Goal: Task Accomplishment & Management: Manage account settings

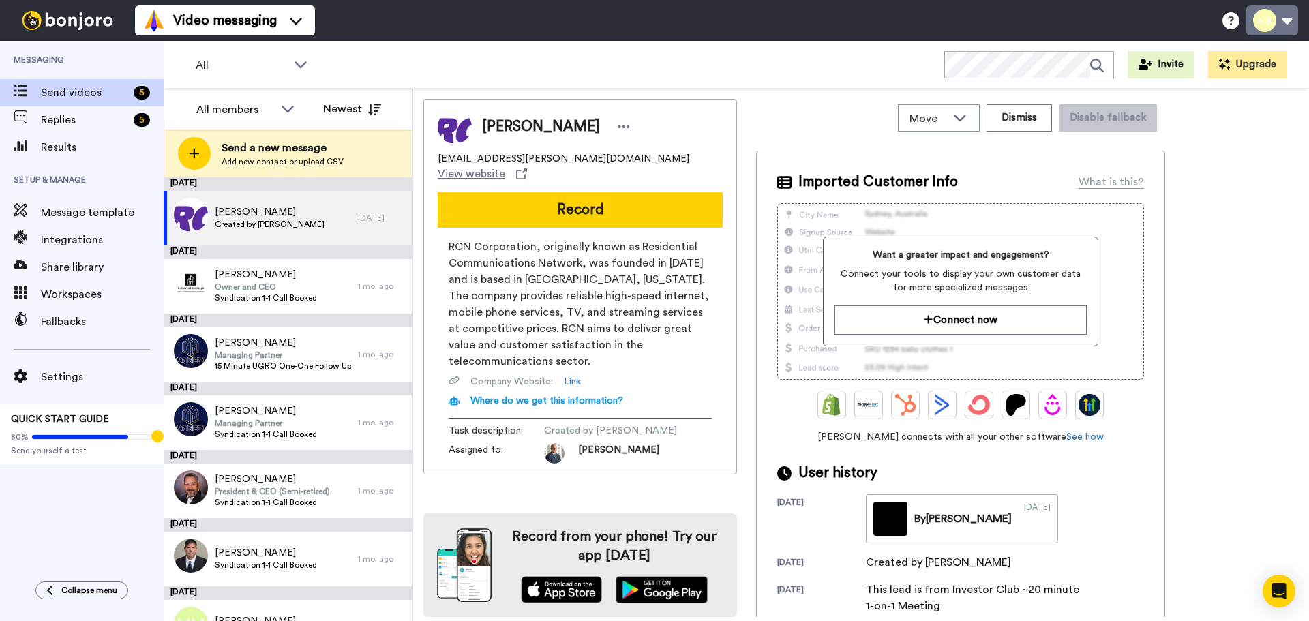
click at [1266, 21] on button at bounding box center [1273, 20] width 52 height 30
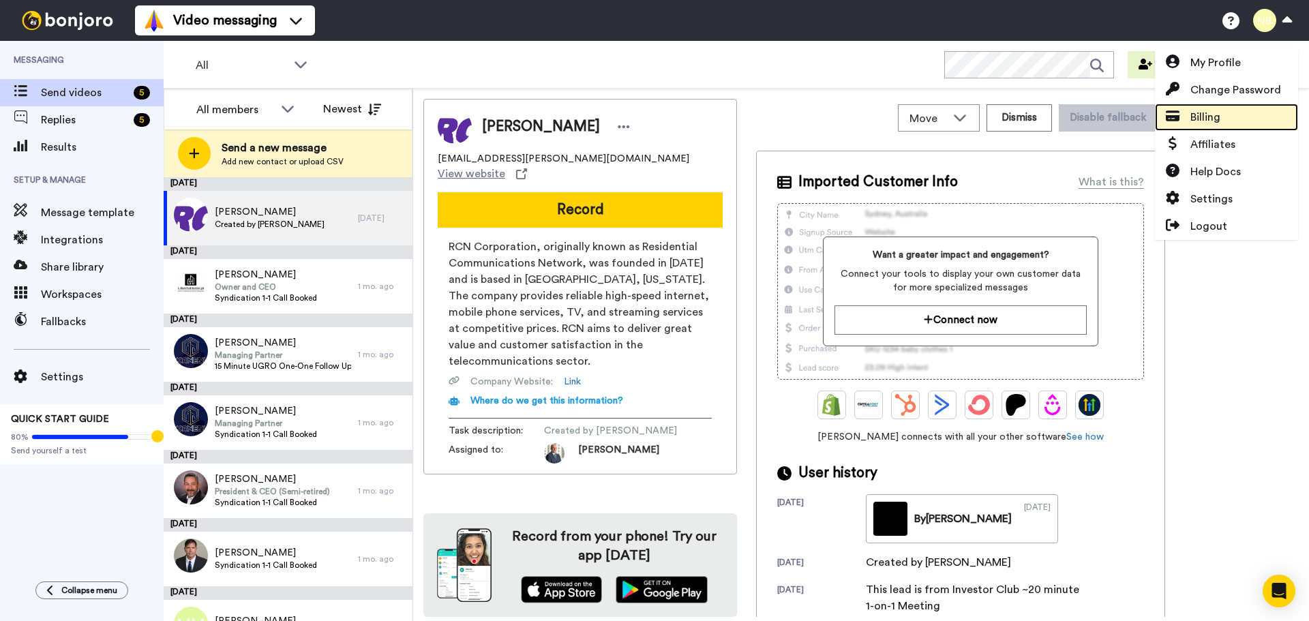
click at [1211, 120] on span "Billing" at bounding box center [1206, 117] width 30 height 16
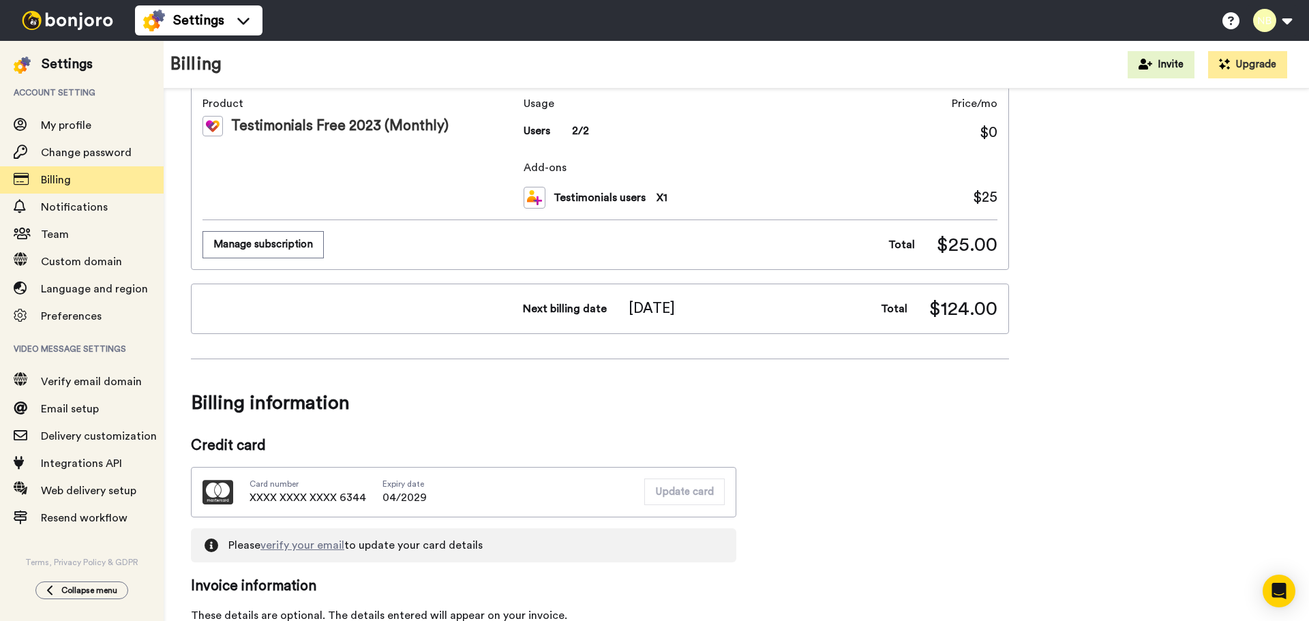
scroll to position [205, 0]
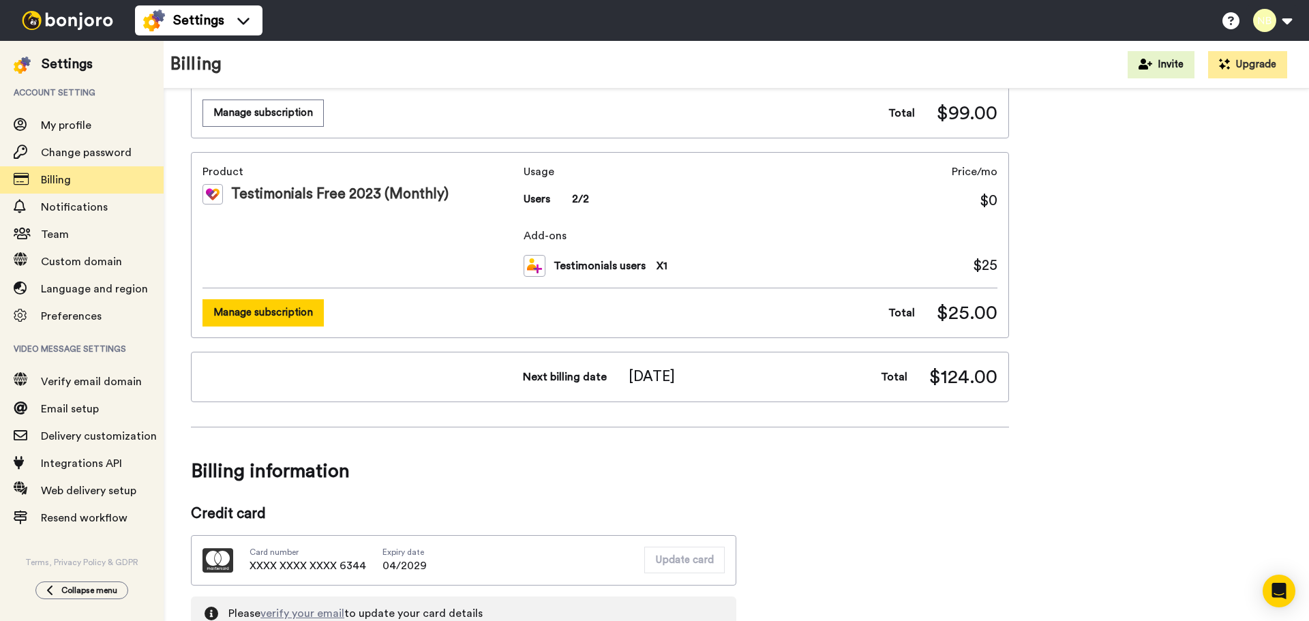
click at [291, 307] on button "Manage subscription" at bounding box center [263, 312] width 121 height 27
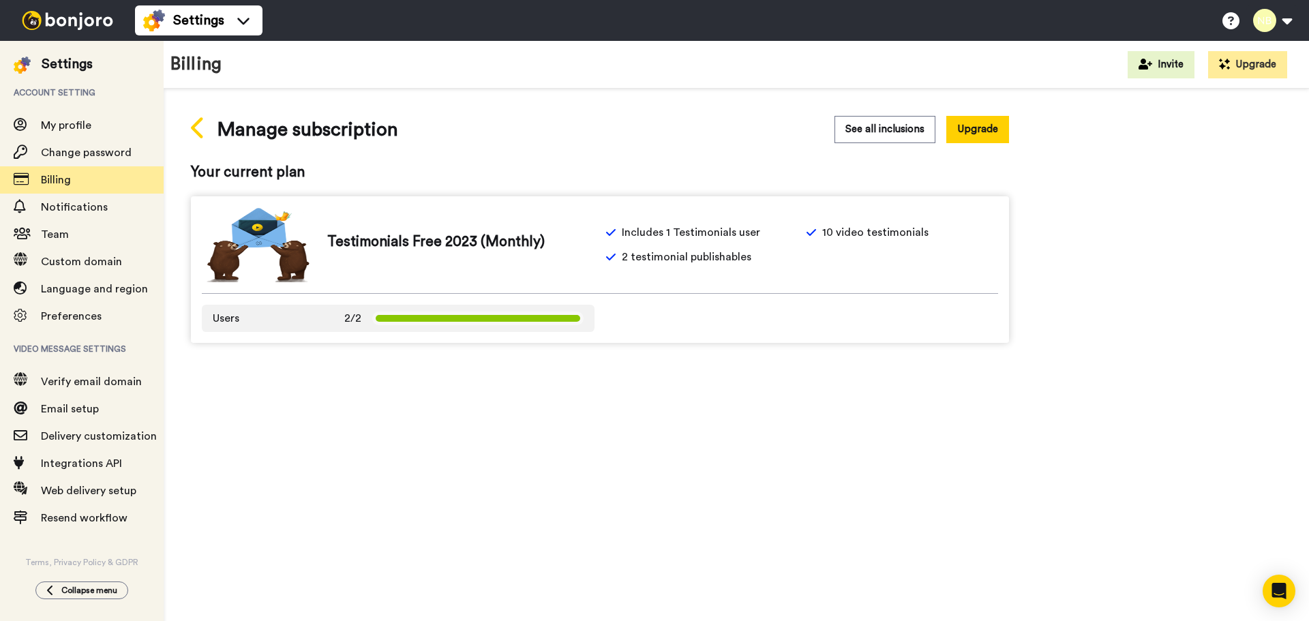
click at [198, 139] on icon at bounding box center [198, 128] width 15 height 24
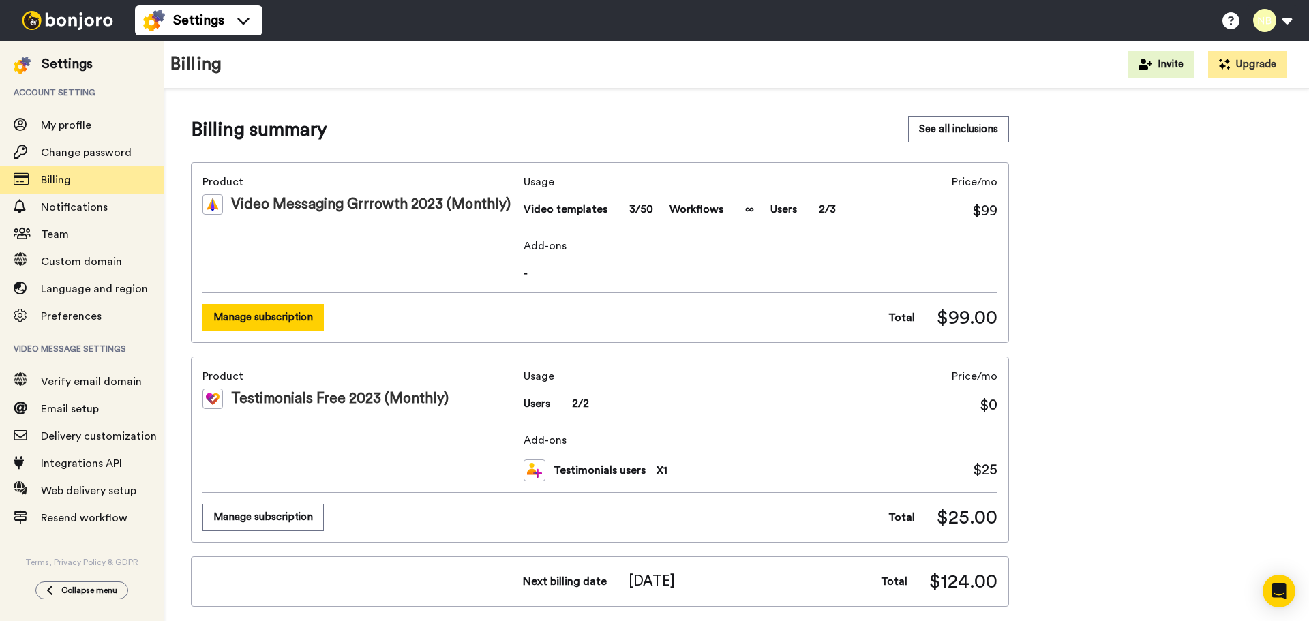
click at [267, 313] on button "Manage subscription" at bounding box center [263, 317] width 121 height 27
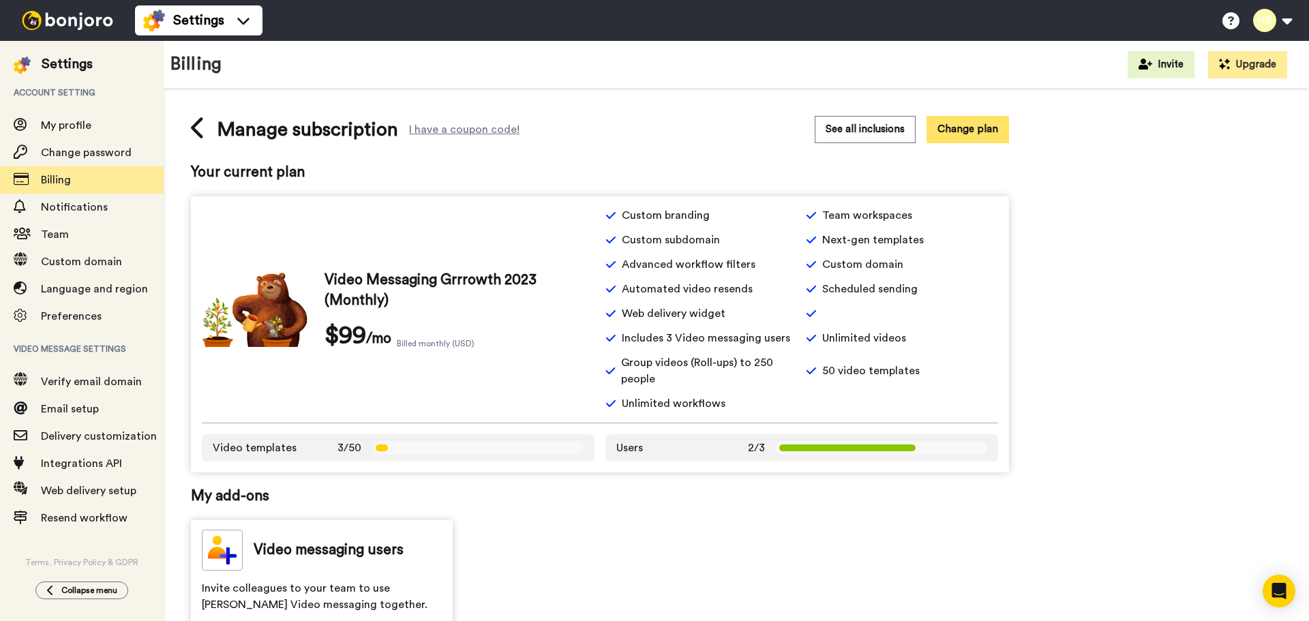
click at [962, 130] on button "Change plan" at bounding box center [968, 129] width 83 height 27
click at [885, 126] on button "See all inclusions" at bounding box center [865, 129] width 101 height 27
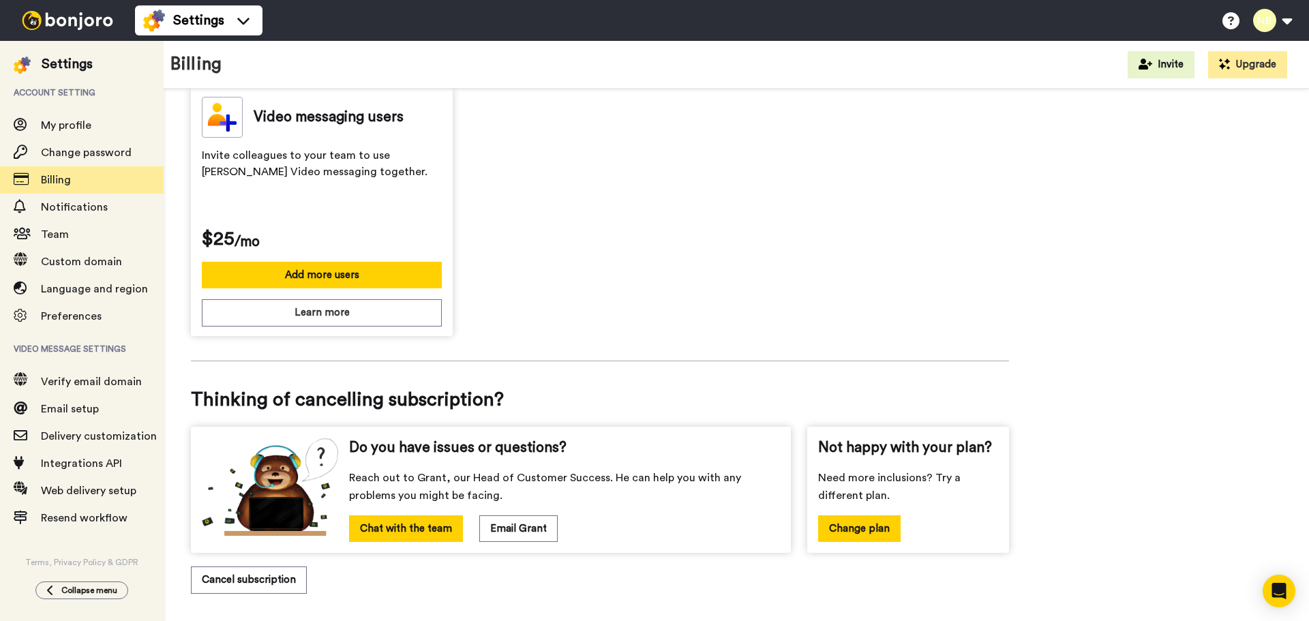
scroll to position [445, 0]
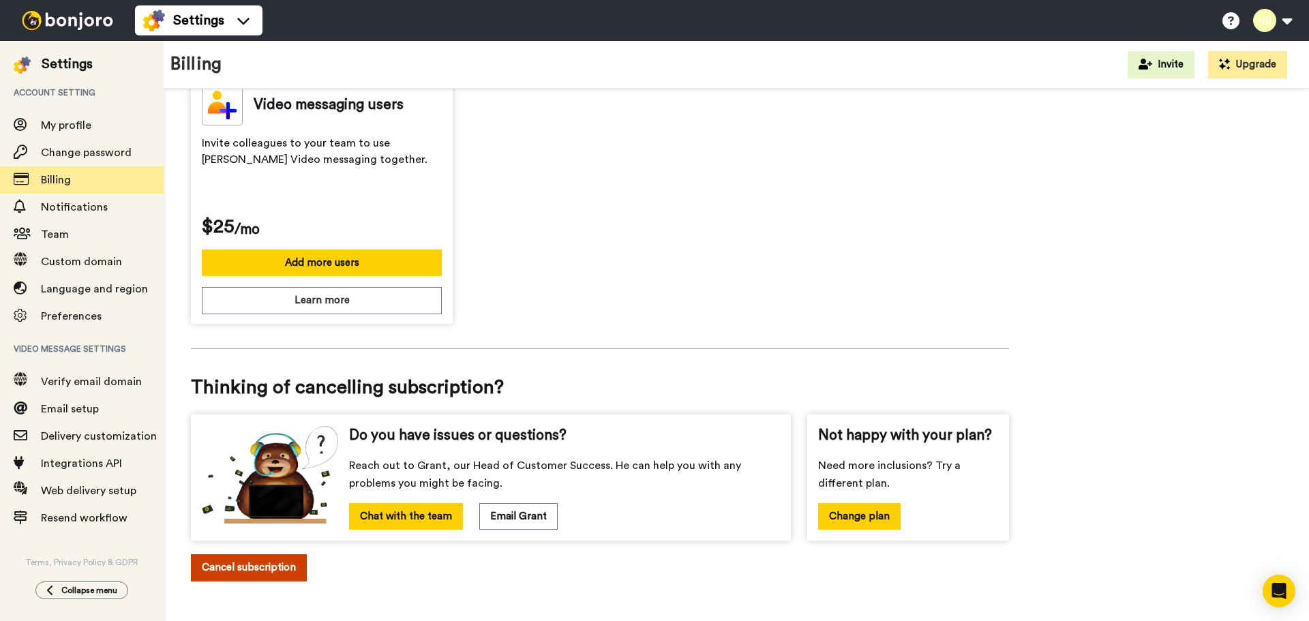
click at [278, 566] on button "Cancel subscription" at bounding box center [249, 567] width 116 height 27
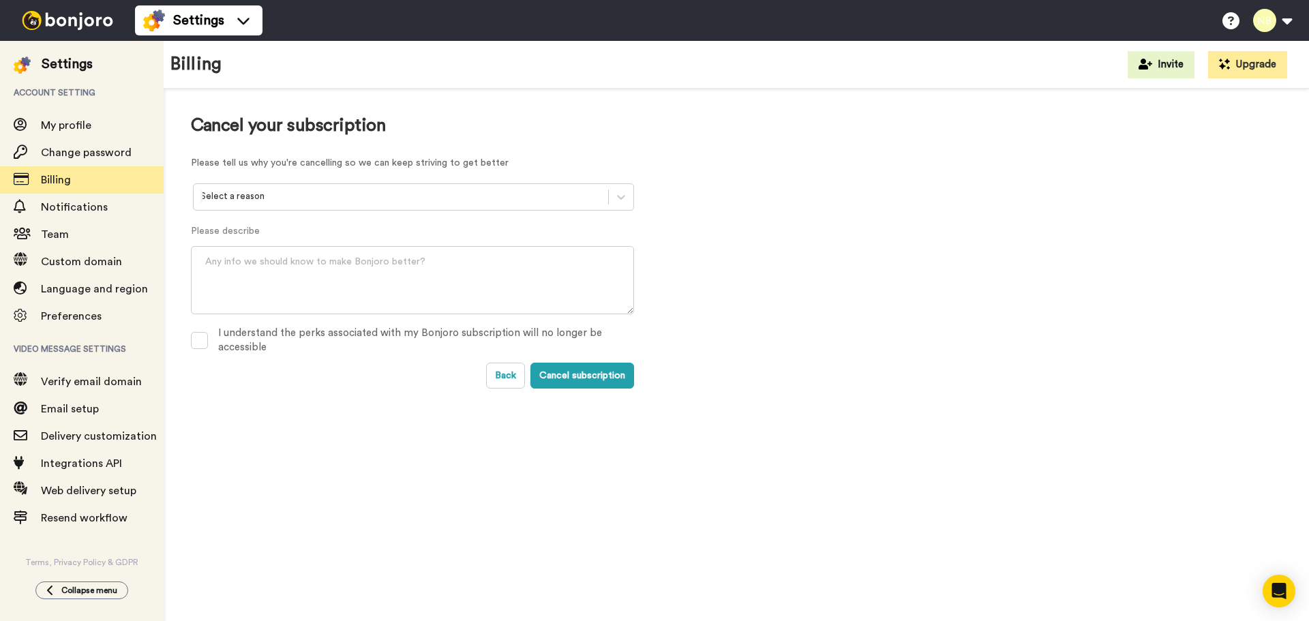
click at [417, 190] on div at bounding box center [401, 197] width 401 height 16
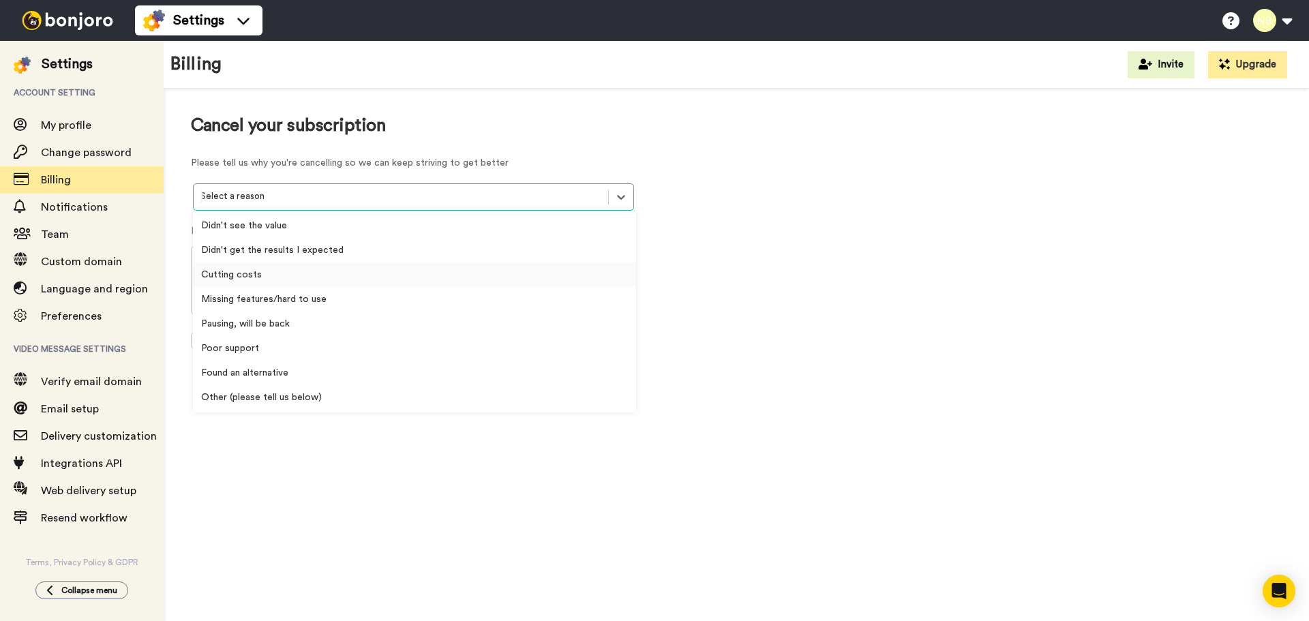
click at [402, 273] on div "Cutting costs" at bounding box center [414, 275] width 443 height 25
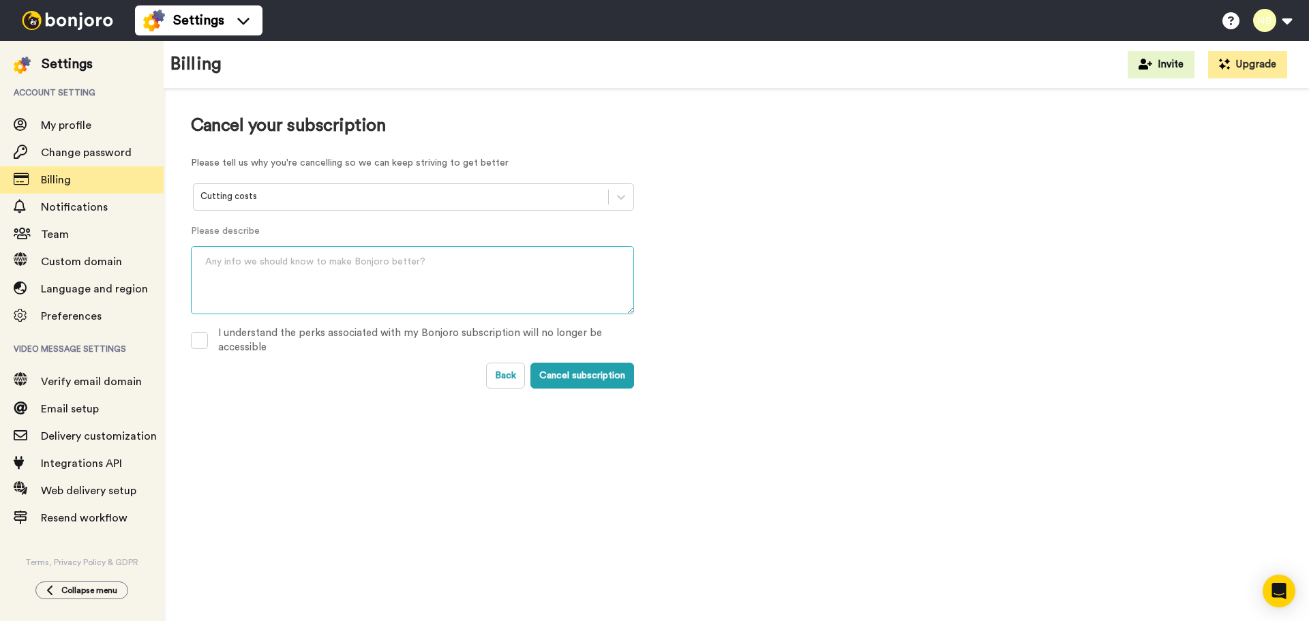
click at [382, 277] on textarea at bounding box center [412, 280] width 443 height 68
click at [197, 340] on span at bounding box center [199, 340] width 17 height 17
click at [258, 258] on textarea at bounding box center [412, 280] width 443 height 68
type textarea "No"
click at [606, 372] on button "Cancel subscription" at bounding box center [583, 376] width 104 height 26
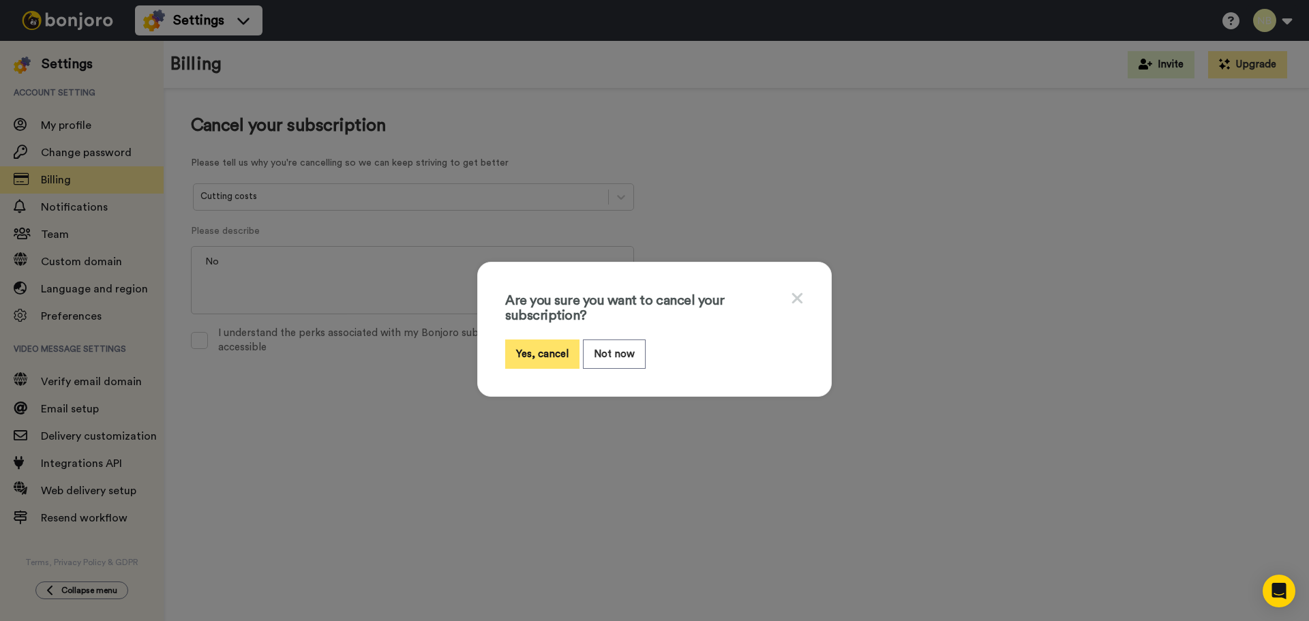
click at [532, 346] on button "Yes, cancel" at bounding box center [542, 354] width 74 height 29
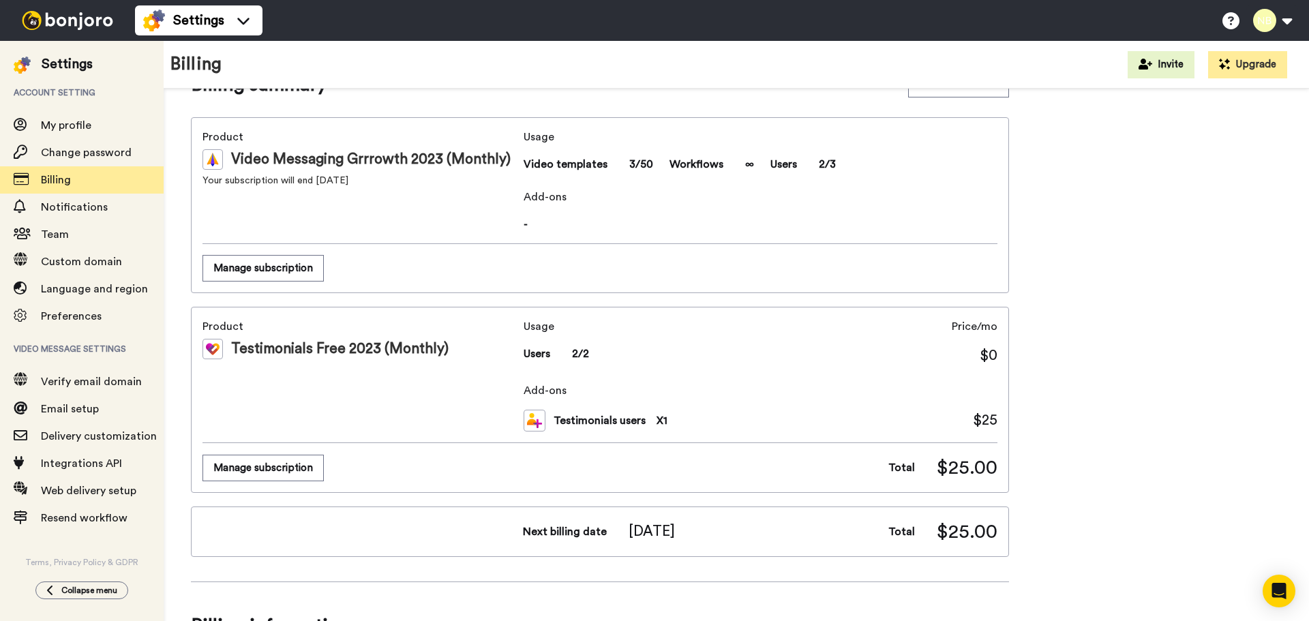
scroll to position [68, 0]
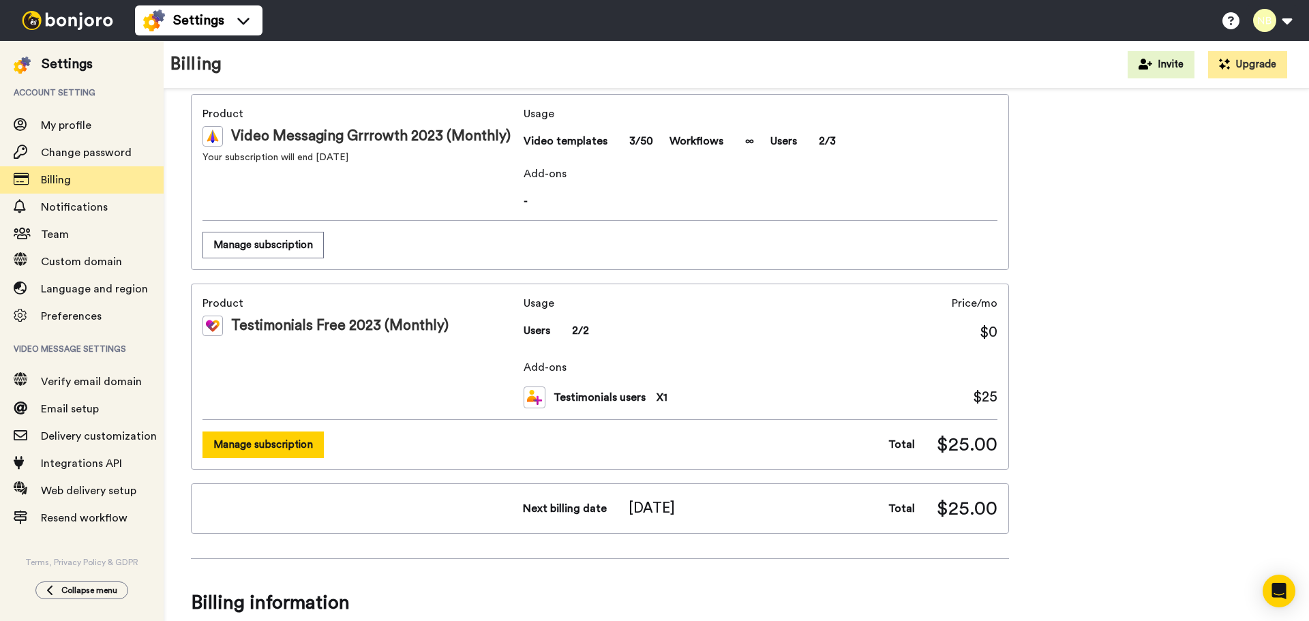
click at [272, 447] on button "Manage subscription" at bounding box center [263, 445] width 121 height 27
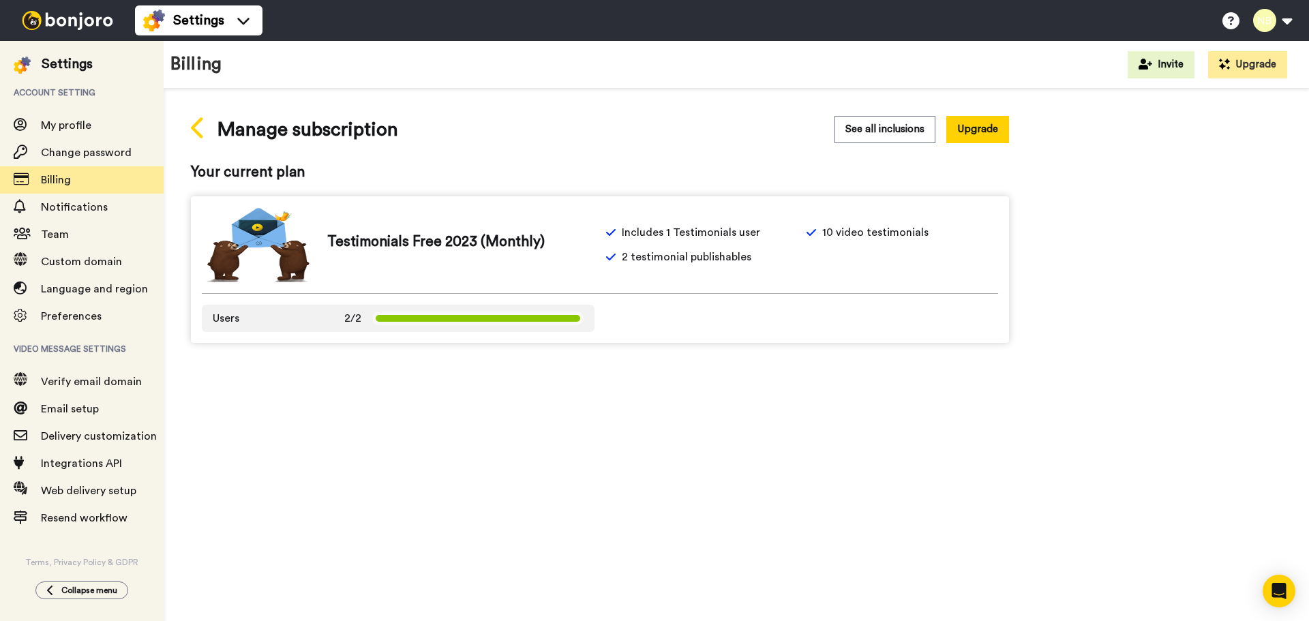
click at [201, 128] on icon at bounding box center [198, 128] width 15 height 24
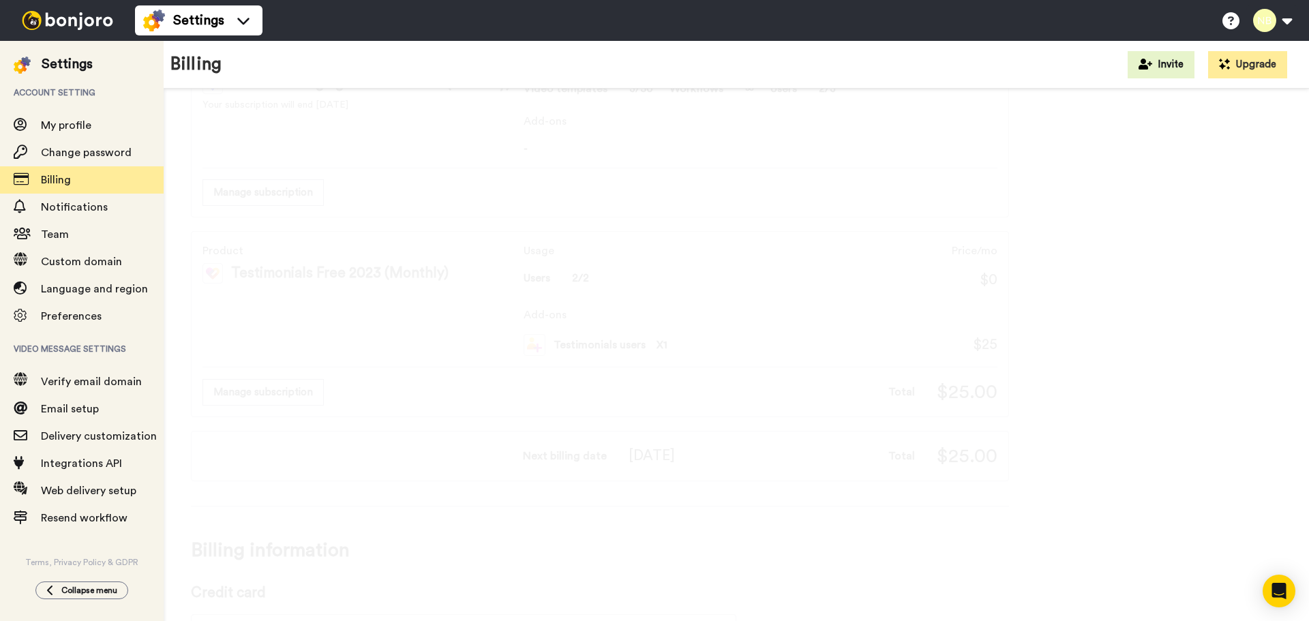
scroll to position [136, 0]
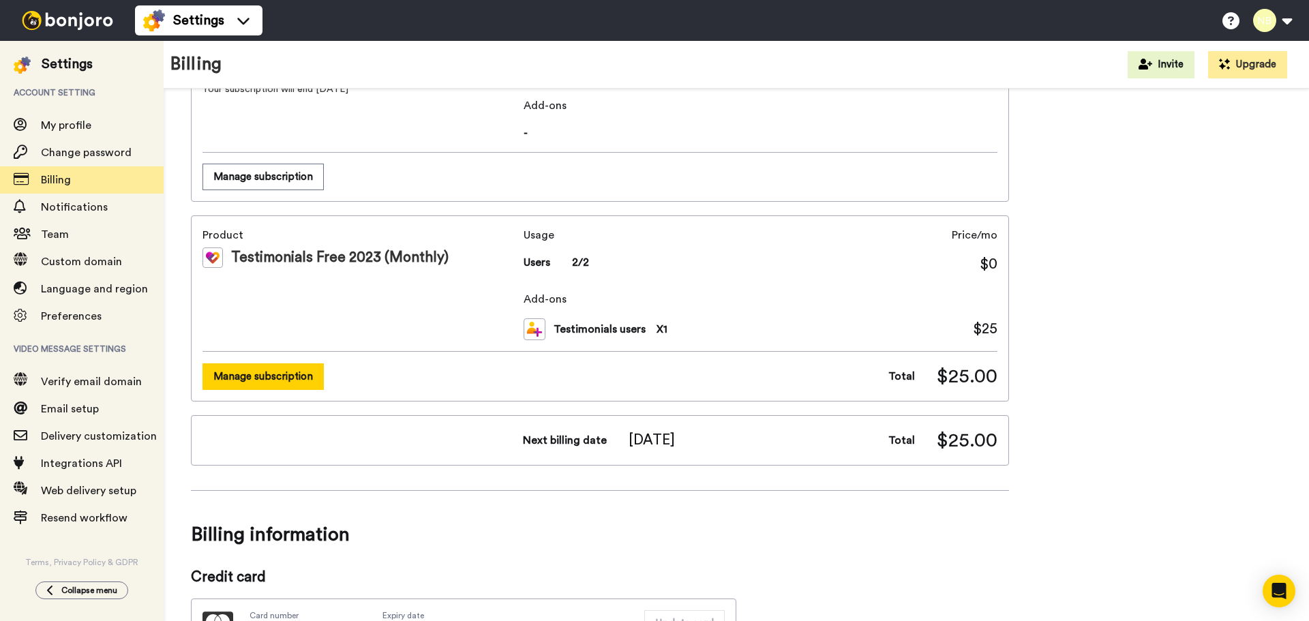
click at [261, 386] on button "Manage subscription" at bounding box center [263, 377] width 121 height 27
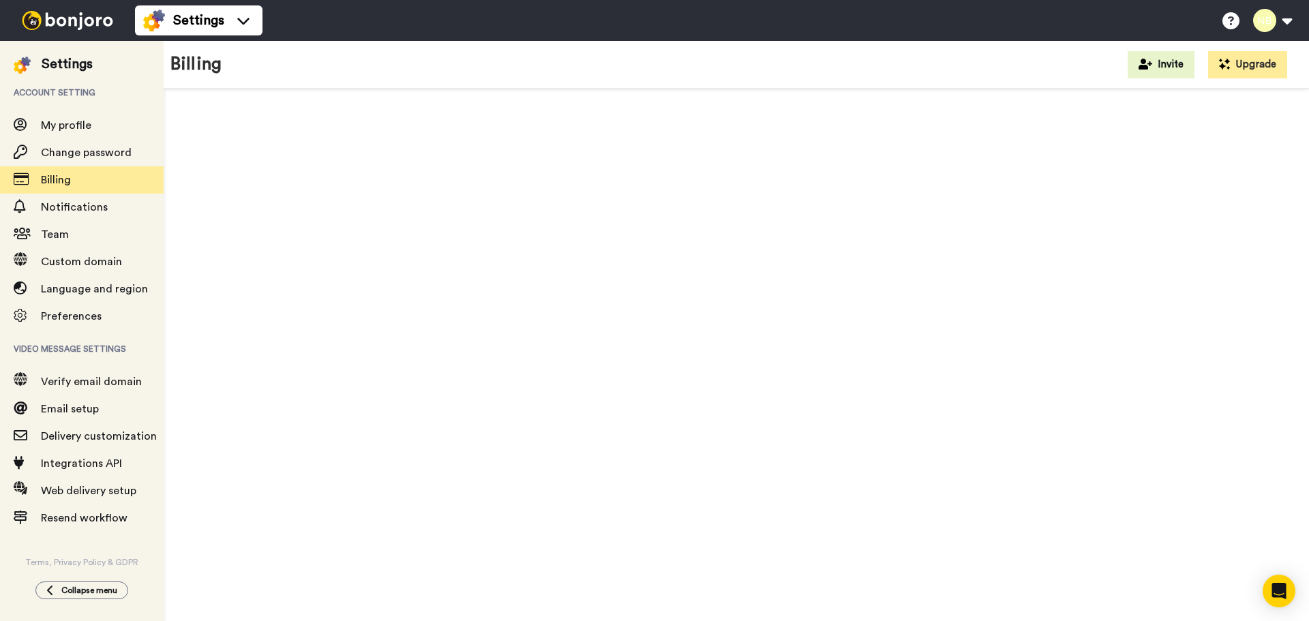
click at [196, 134] on icon at bounding box center [198, 128] width 15 height 24
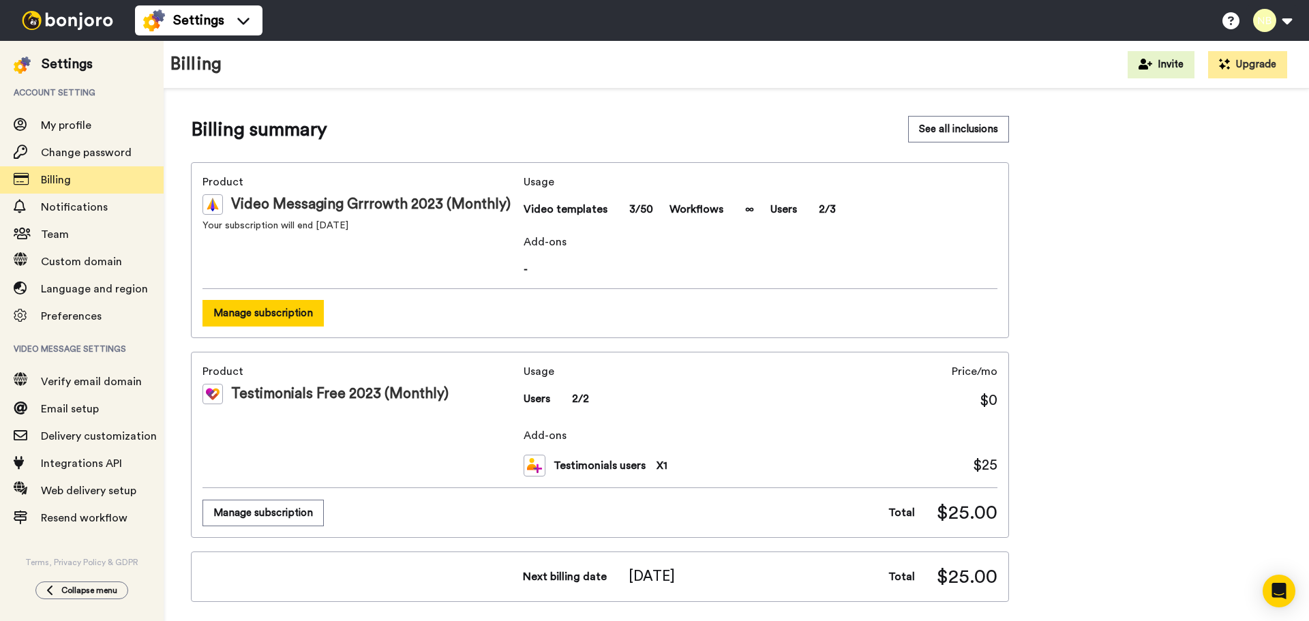
click at [288, 315] on button "Manage subscription" at bounding box center [263, 313] width 121 height 27
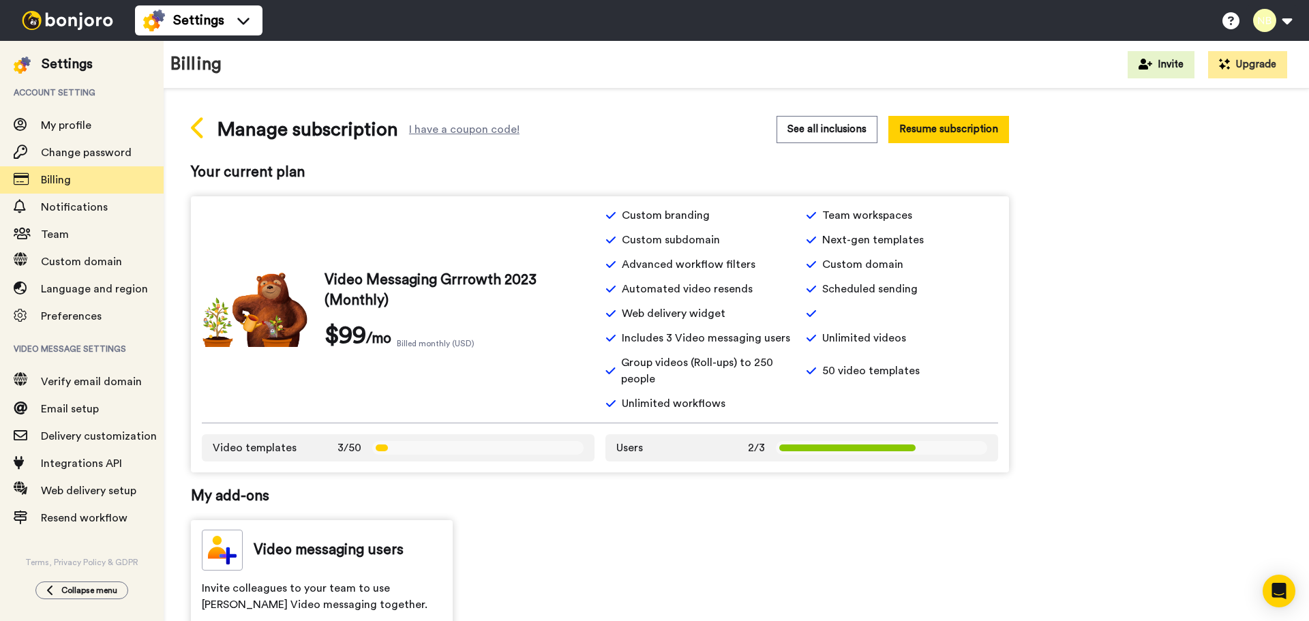
click at [196, 131] on icon at bounding box center [197, 127] width 12 height 21
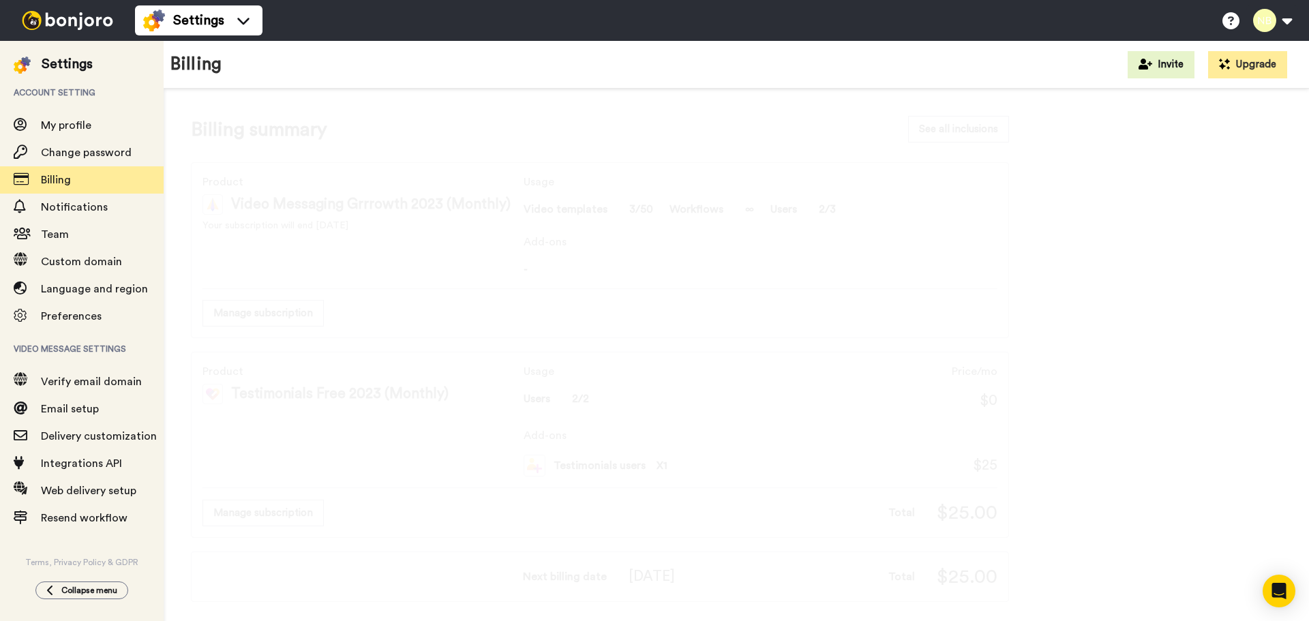
scroll to position [68, 0]
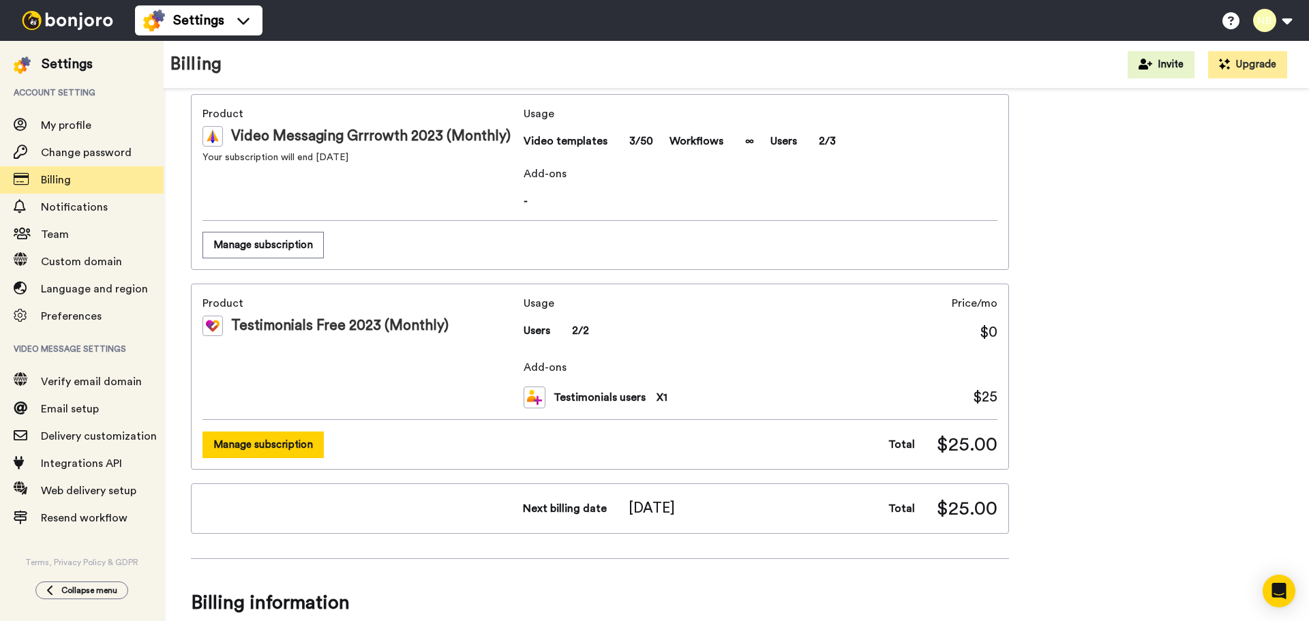
click at [290, 446] on button "Manage subscription" at bounding box center [263, 445] width 121 height 27
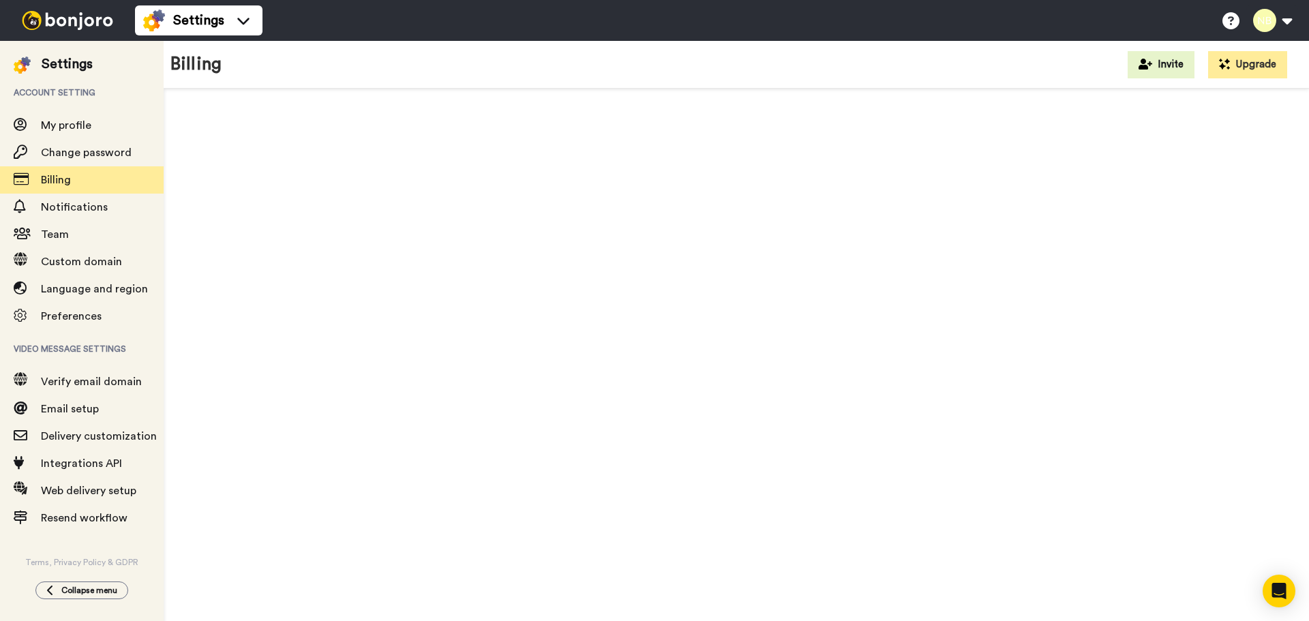
click at [198, 129] on icon at bounding box center [198, 128] width 15 height 24
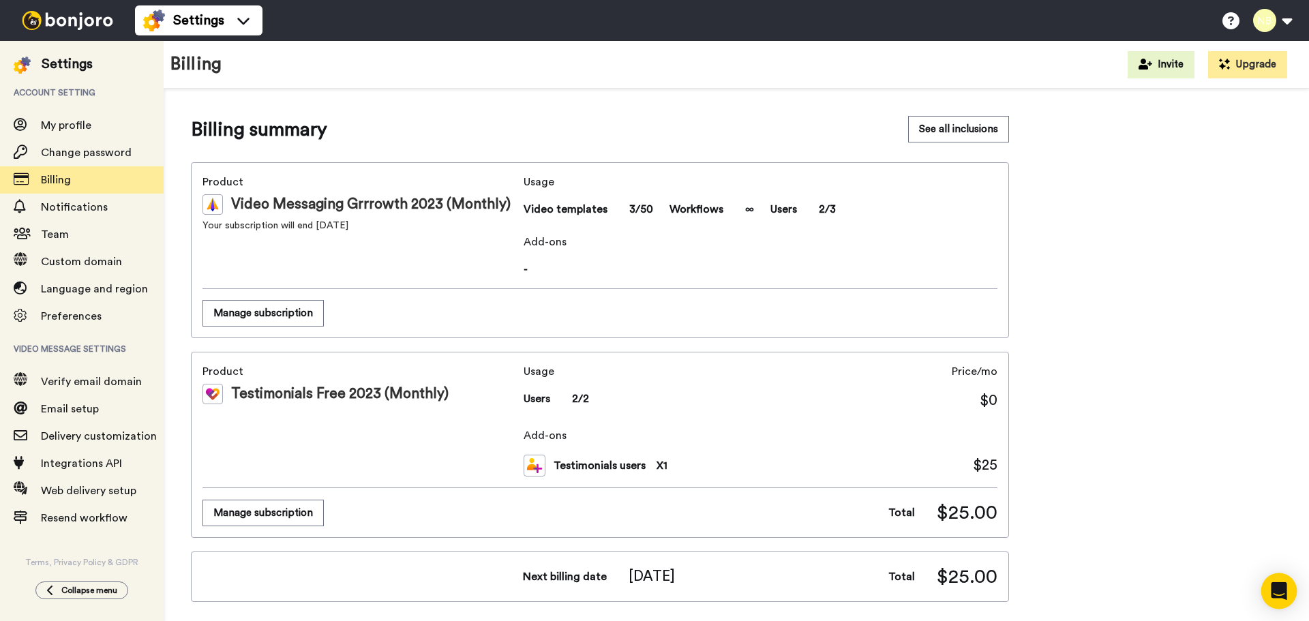
click at [1275, 586] on icon "Open Intercom Messenger" at bounding box center [1279, 591] width 16 height 18
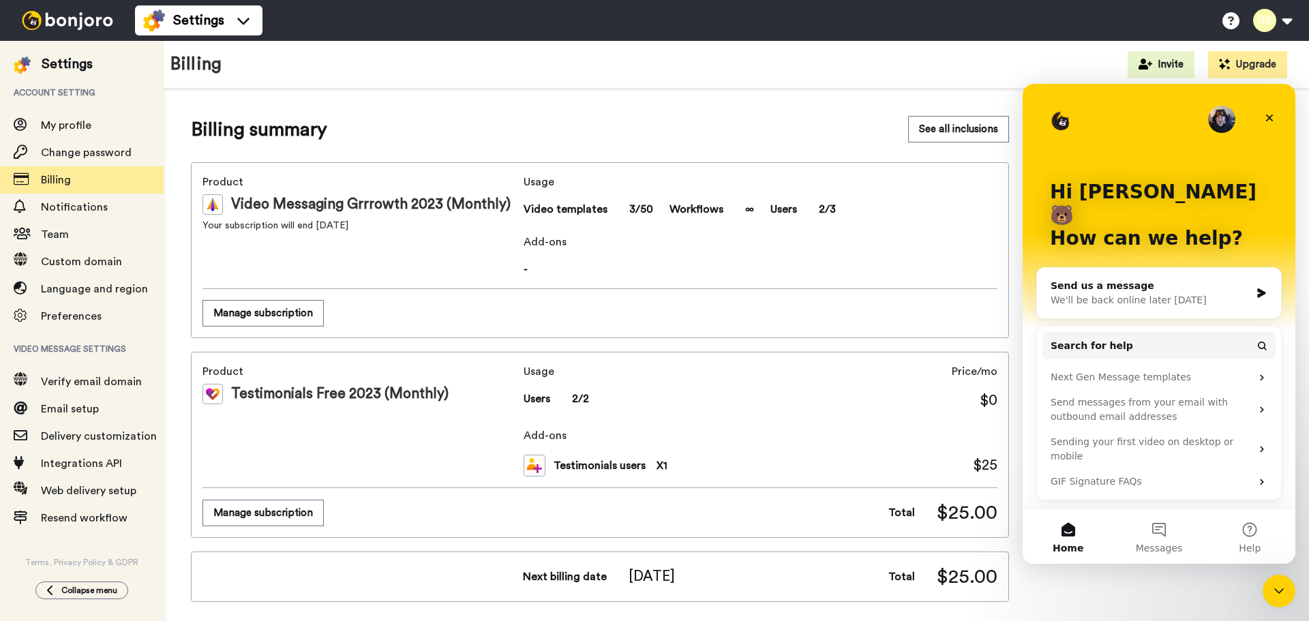
click at [1258, 288] on icon "Intercom messenger" at bounding box center [1262, 293] width 8 height 10
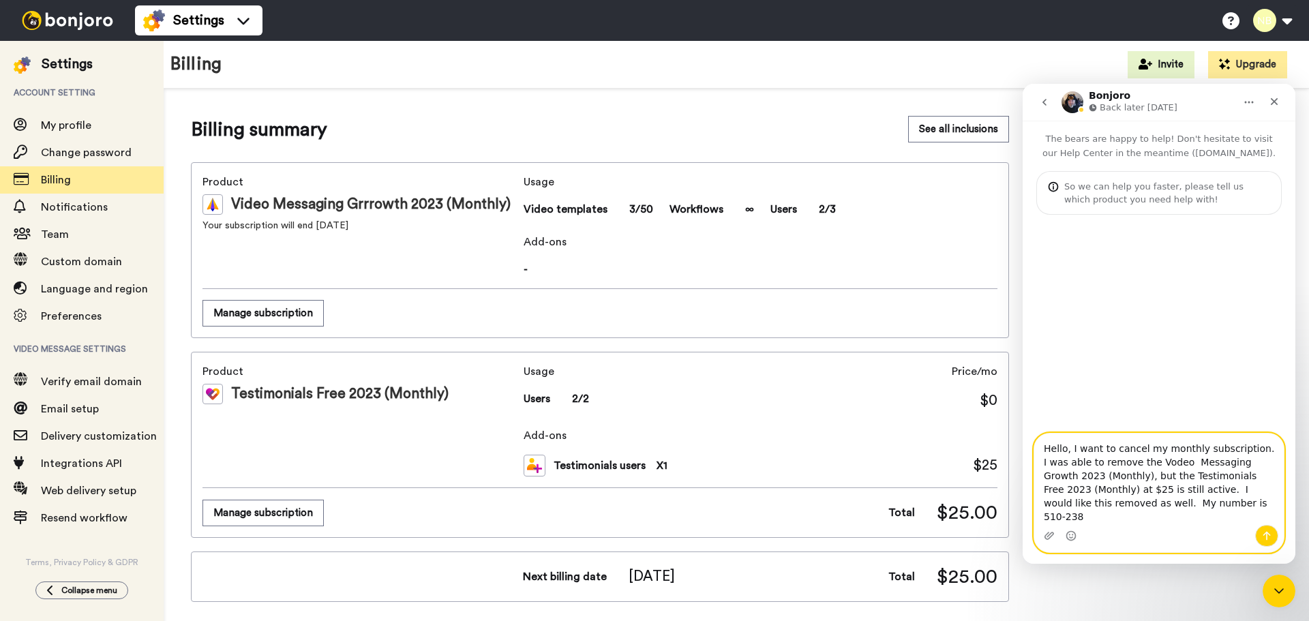
click at [1144, 519] on textarea "Hello, I want to cancel my monthly subscription. I was able to remove the Vodeo…" at bounding box center [1160, 479] width 250 height 91
click at [1070, 464] on textarea "Hello, I want to cancel my monthly subscription. I was able to remove the Vodeo…" at bounding box center [1160, 479] width 250 height 91
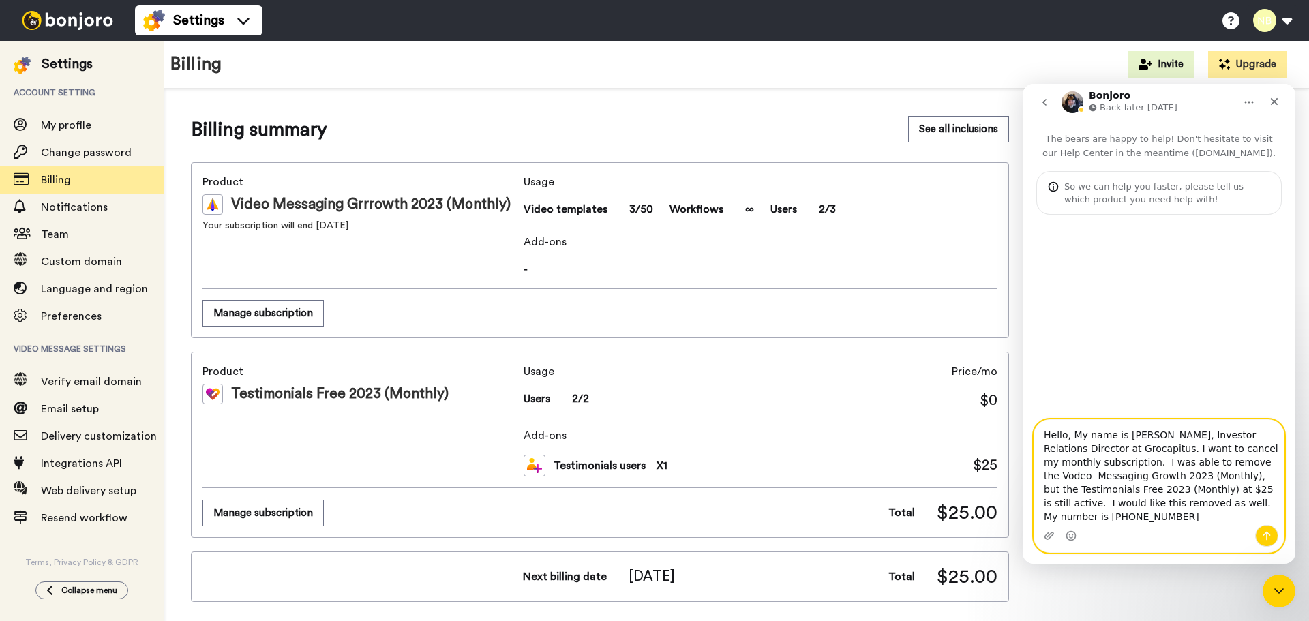
click at [1216, 449] on textarea "Hello, My name is Pete Majeski, Investor Relations Director at Grocapitus. I wa…" at bounding box center [1160, 472] width 250 height 105
click at [1220, 466] on textarea "Hello, My name is Pete Majeski, Investor Relations Director at Grocapitus. I wa…" at bounding box center [1160, 472] width 250 height 105
type textarea "Hello, My name is Pete Majeski, Investor Relations Director at Grocapitus. I wa…"
click at [1050, 537] on icon "Upload attachment" at bounding box center [1050, 536] width 10 height 8
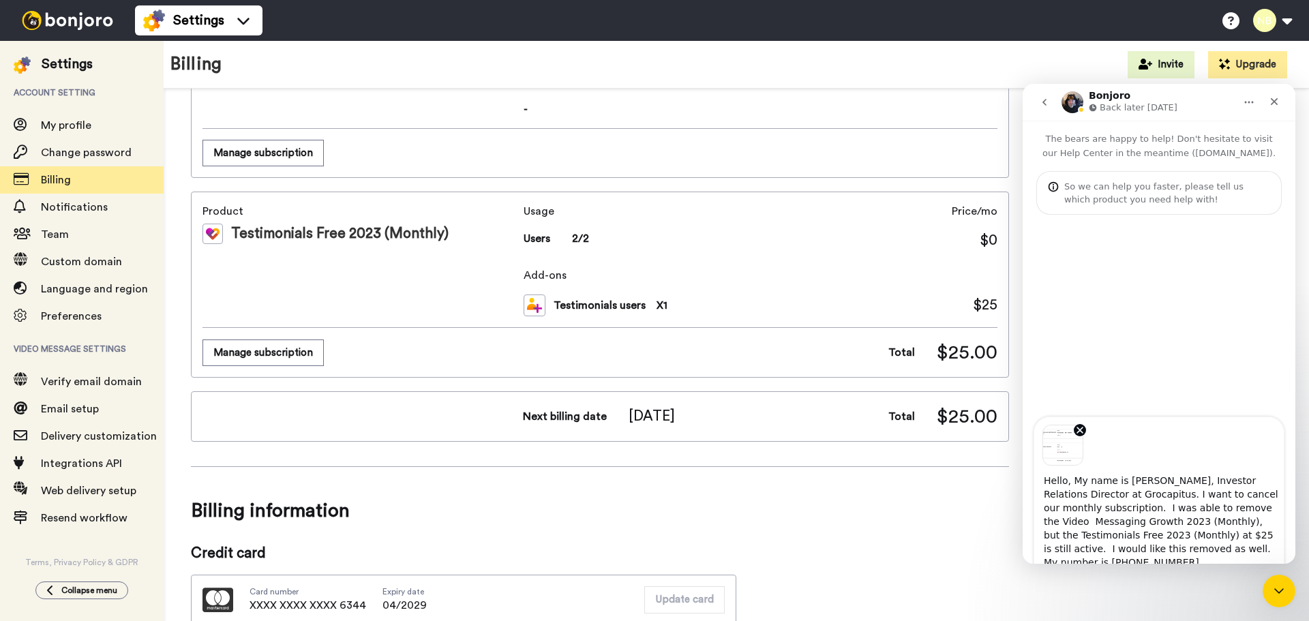
scroll to position [136, 0]
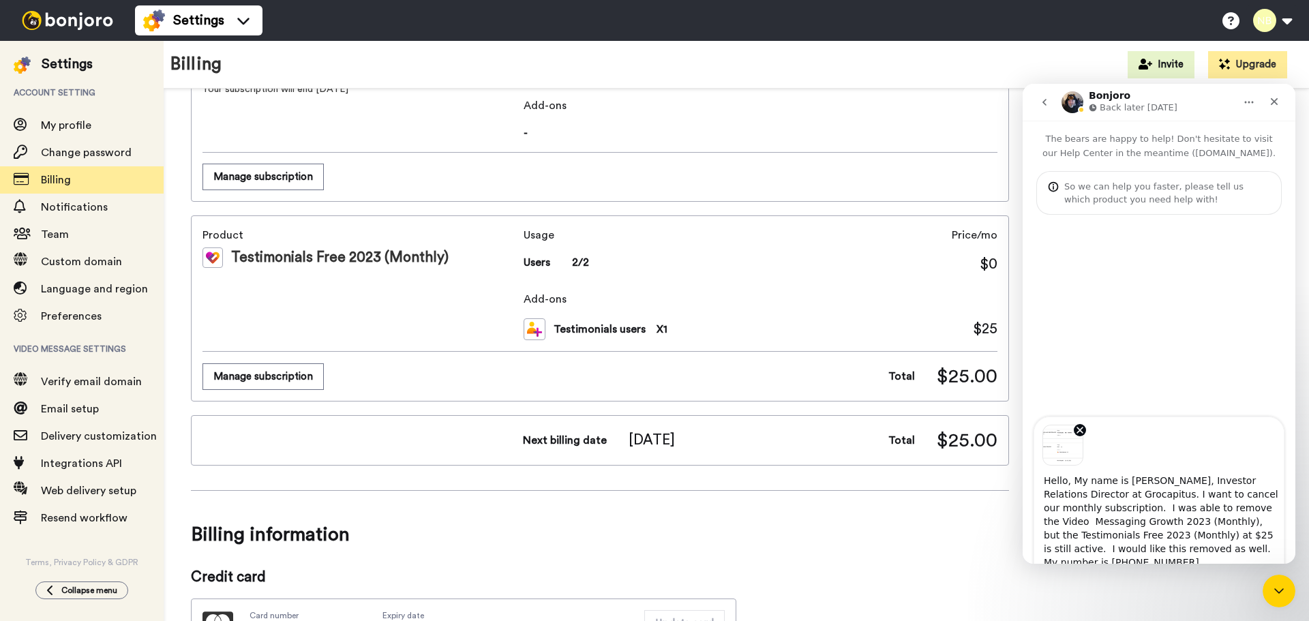
click at [1236, 493] on textarea "Hello, My name is Pete Majeski, Investor Relations Director at Grocapitus. I wa…" at bounding box center [1160, 518] width 250 height 105
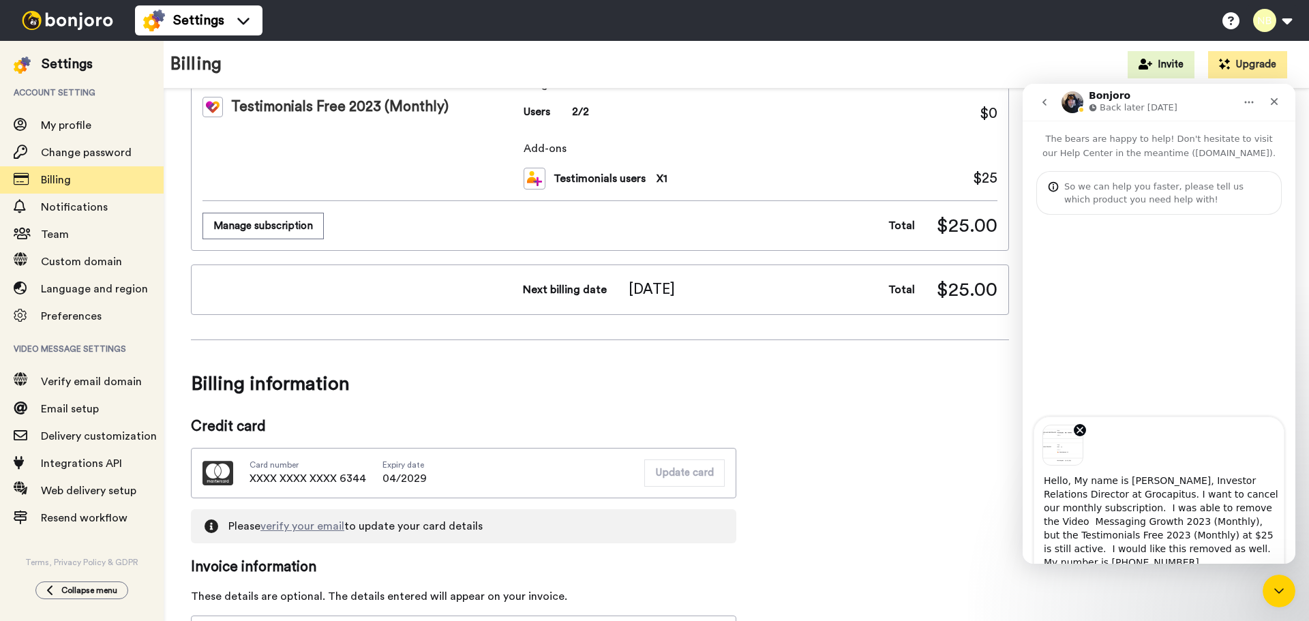
scroll to position [341, 0]
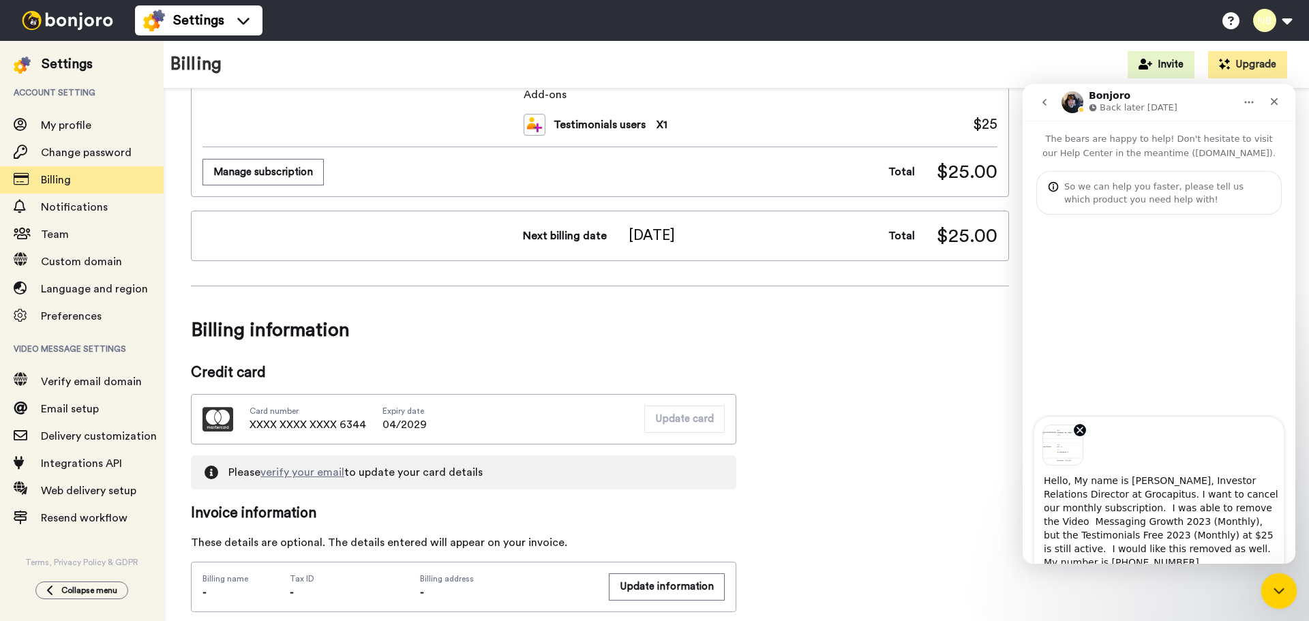
click at [1269, 587] on icon "Close Intercom Messenger" at bounding box center [1277, 589] width 16 height 16
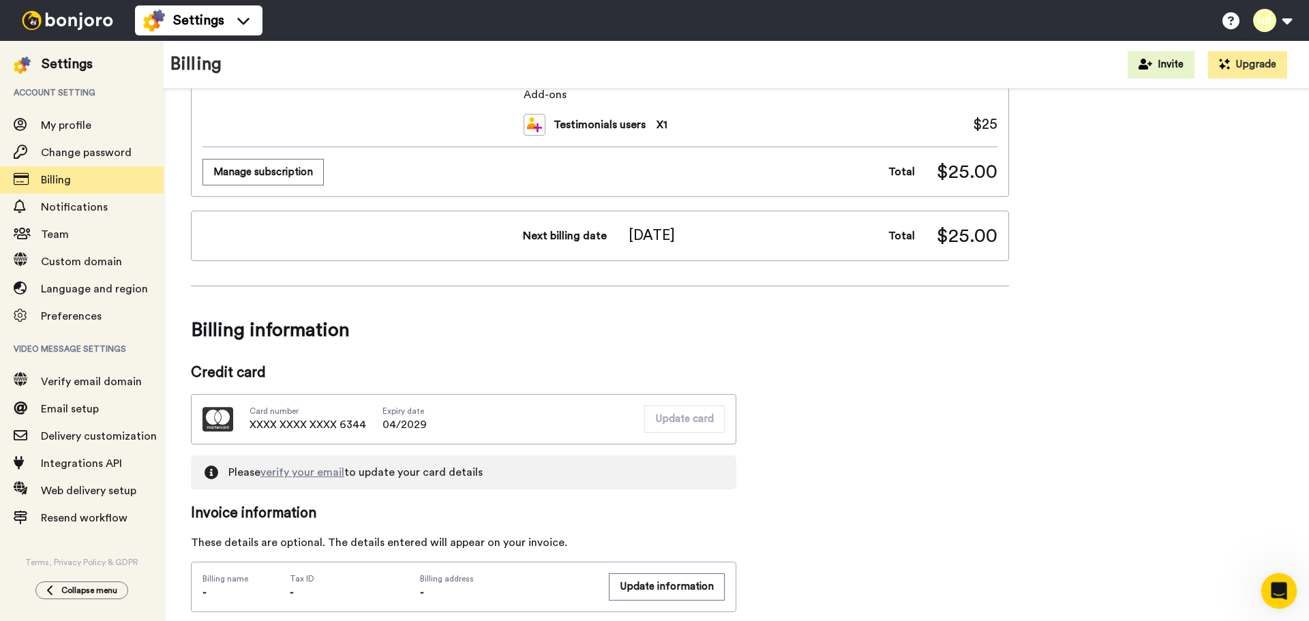
scroll to position [0, 0]
click at [1275, 587] on icon "Open Intercom Messenger" at bounding box center [1277, 589] width 23 height 23
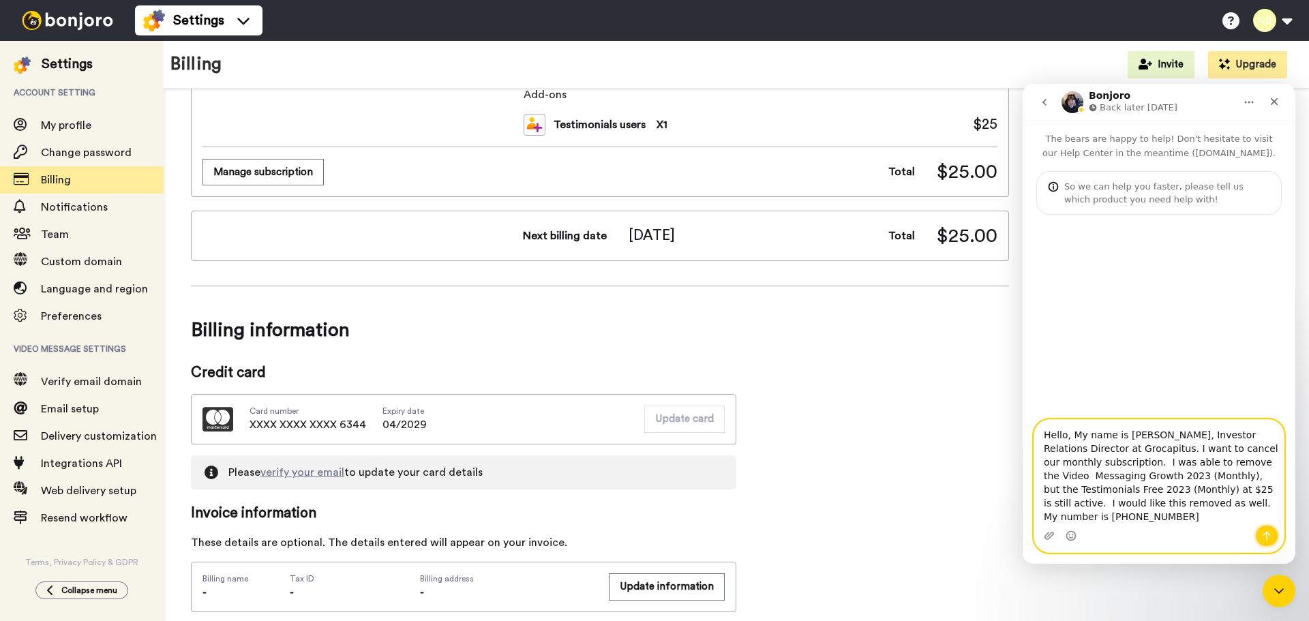
click at [1269, 533] on icon "Send a message…" at bounding box center [1267, 536] width 11 height 11
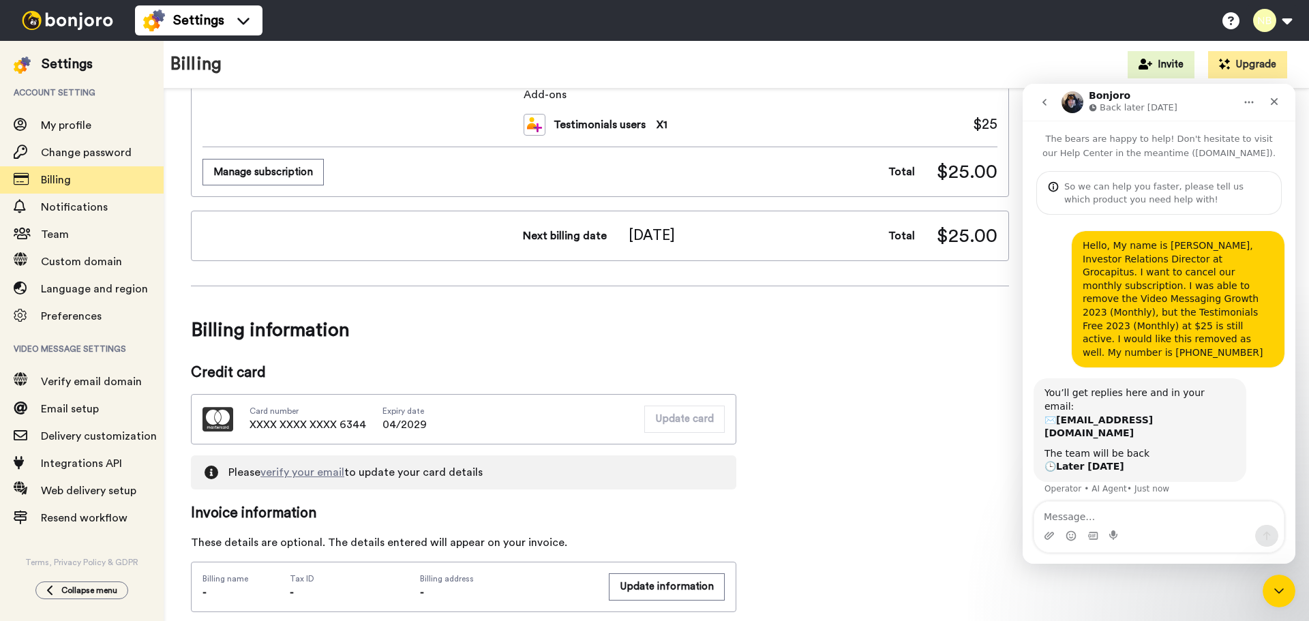
scroll to position [7, 0]
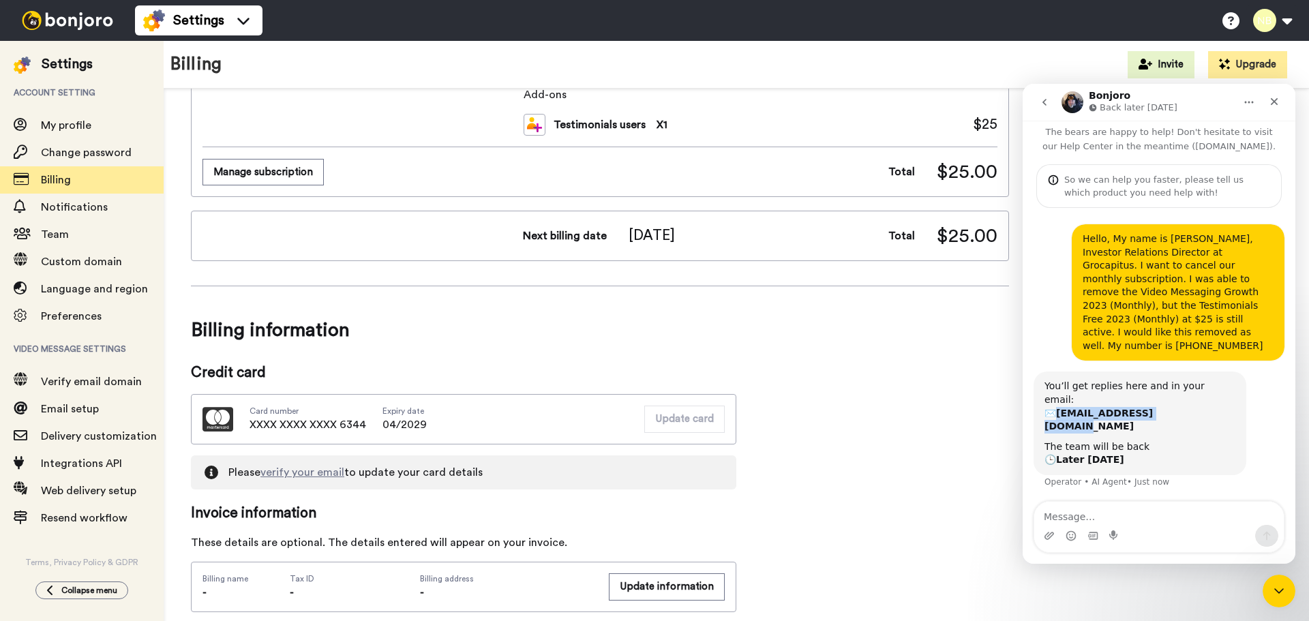
drag, startPoint x: 1175, startPoint y: 385, endPoint x: 1061, endPoint y: 385, distance: 113.9
click at [1061, 385] on div "You’ll get replies here and in your email: ✉️ bonjoro@grocapitus.com" at bounding box center [1140, 406] width 191 height 53
copy b "bonjoro@grocapitus.com"
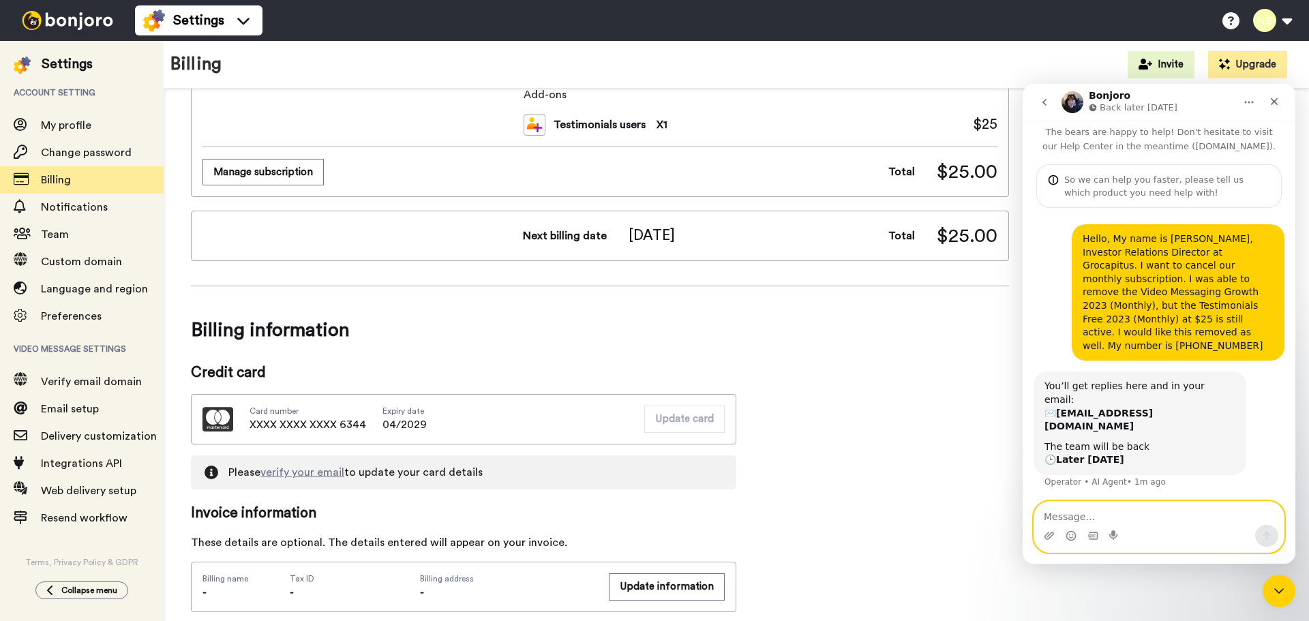
click at [1071, 517] on textarea "Message…" at bounding box center [1160, 513] width 250 height 23
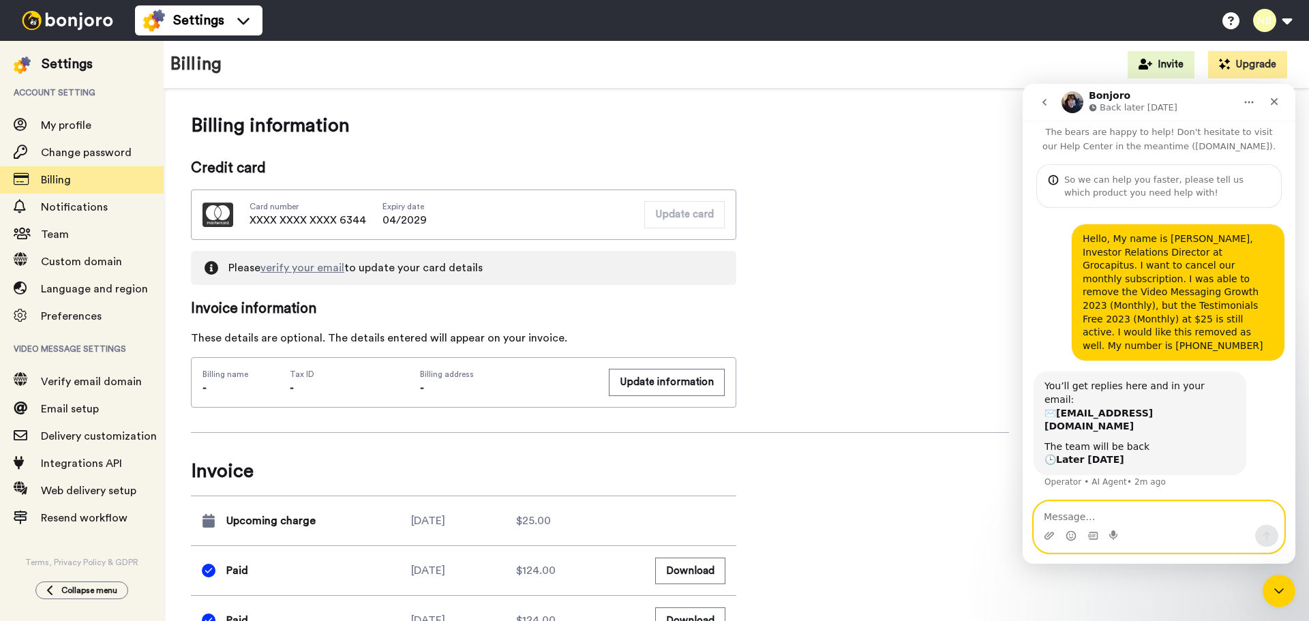
scroll to position [614, 0]
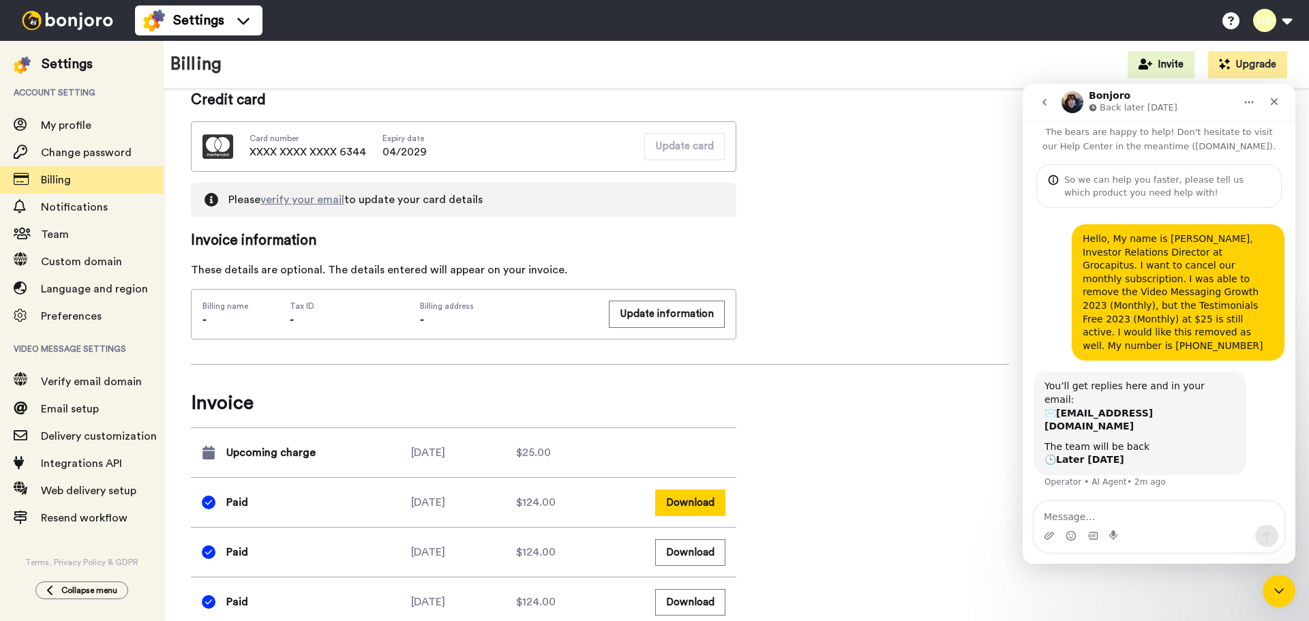
click at [694, 504] on button "Download" at bounding box center [690, 503] width 70 height 27
click at [966, 68] on div "Billing Invite Upgrade" at bounding box center [737, 65] width 1146 height 48
click at [1286, 24] on button at bounding box center [1273, 20] width 52 height 30
drag, startPoint x: 1227, startPoint y: 98, endPoint x: 1095, endPoint y: 109, distance: 132.1
click at [1095, 109] on div "Bonjoro Back later today" at bounding box center [1148, 103] width 173 height 24
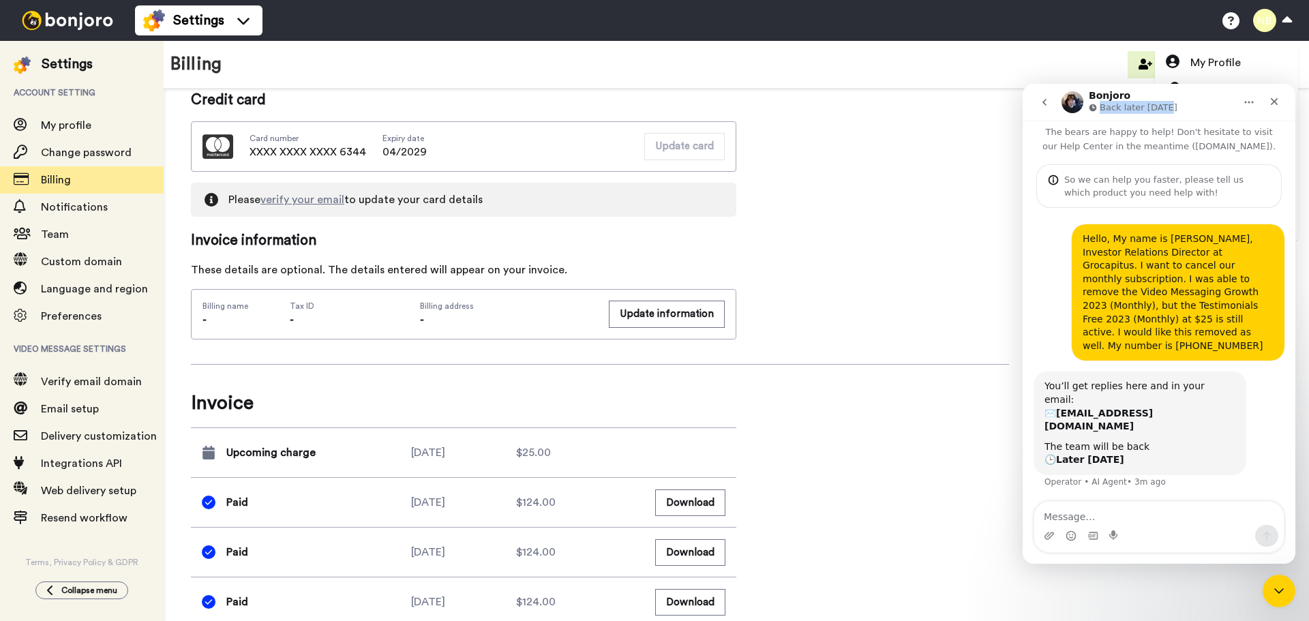
click at [1044, 105] on icon "go back" at bounding box center [1044, 102] width 11 height 11
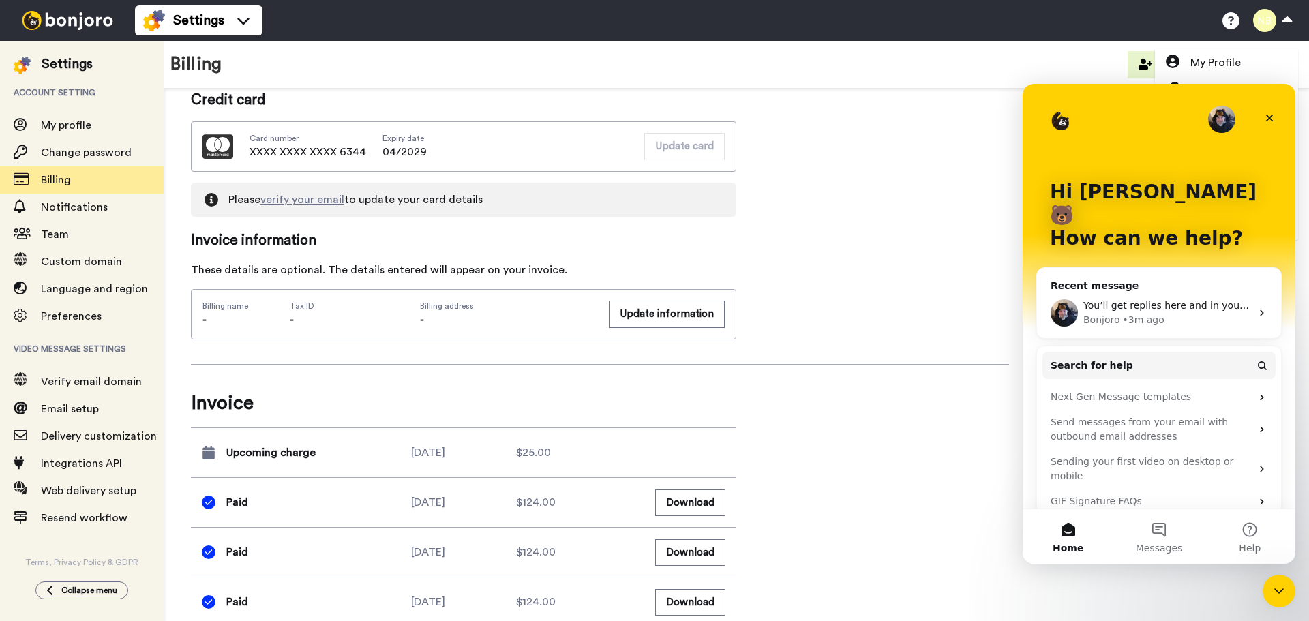
scroll to position [0, 0]
click at [1275, 112] on div "Close" at bounding box center [1270, 118] width 25 height 25
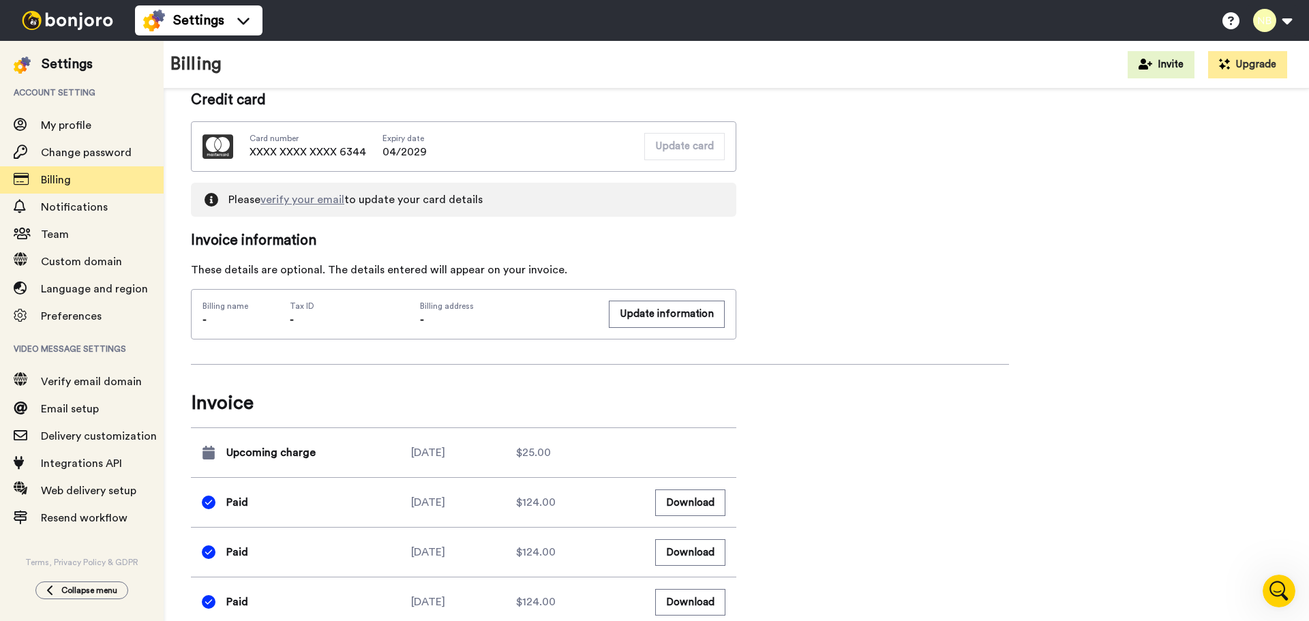
click at [1103, 155] on div "Billing summary See all inclusions Product Video Messaging Grrrowth 2023 (Month…" at bounding box center [736, 587] width 1091 height 2171
click at [1269, 26] on button at bounding box center [1273, 20] width 52 height 30
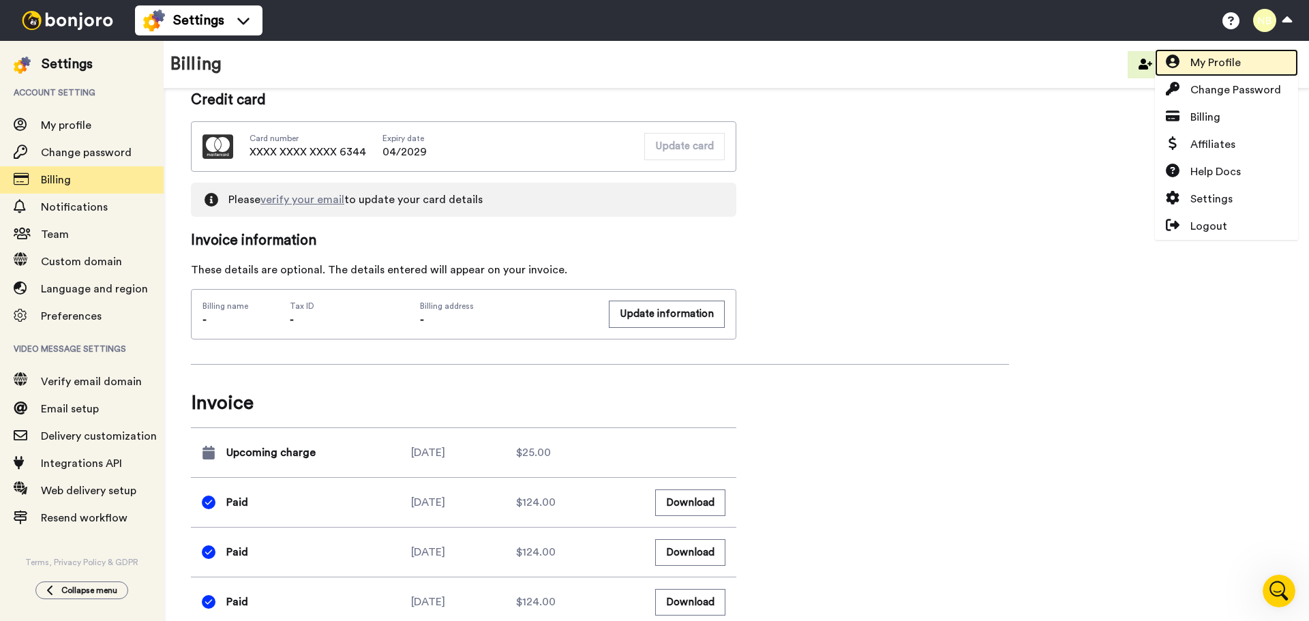
click at [1237, 58] on span "My Profile" at bounding box center [1216, 63] width 50 height 16
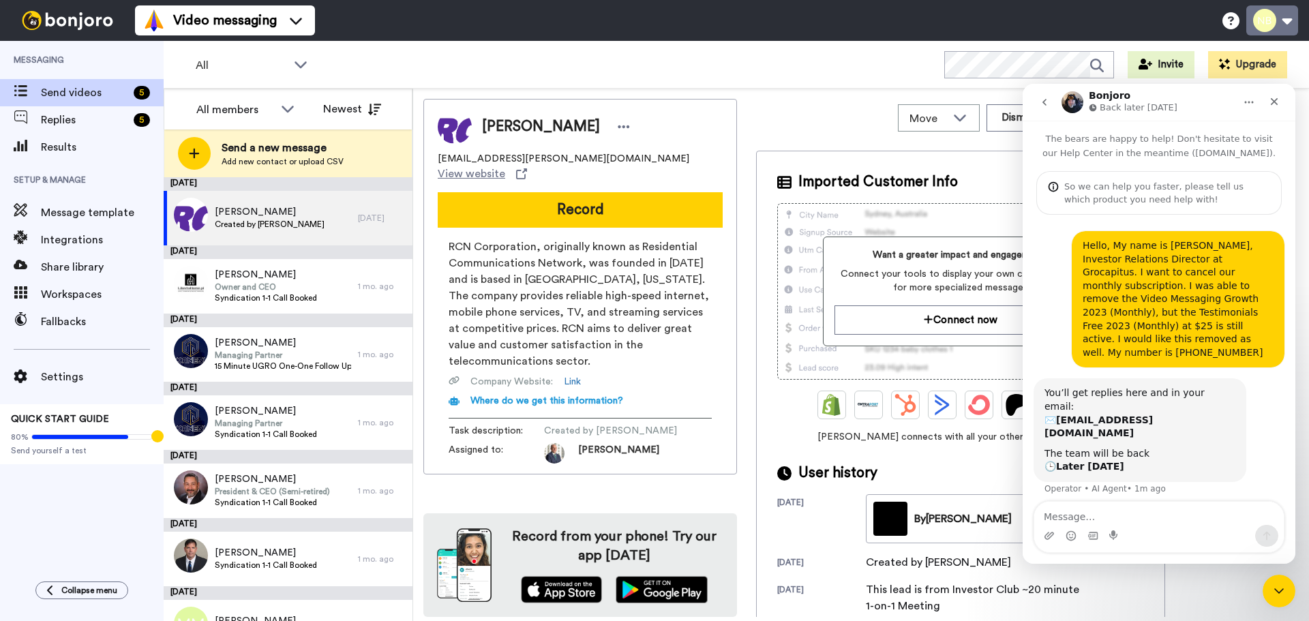
click at [1287, 23] on button at bounding box center [1273, 20] width 52 height 30
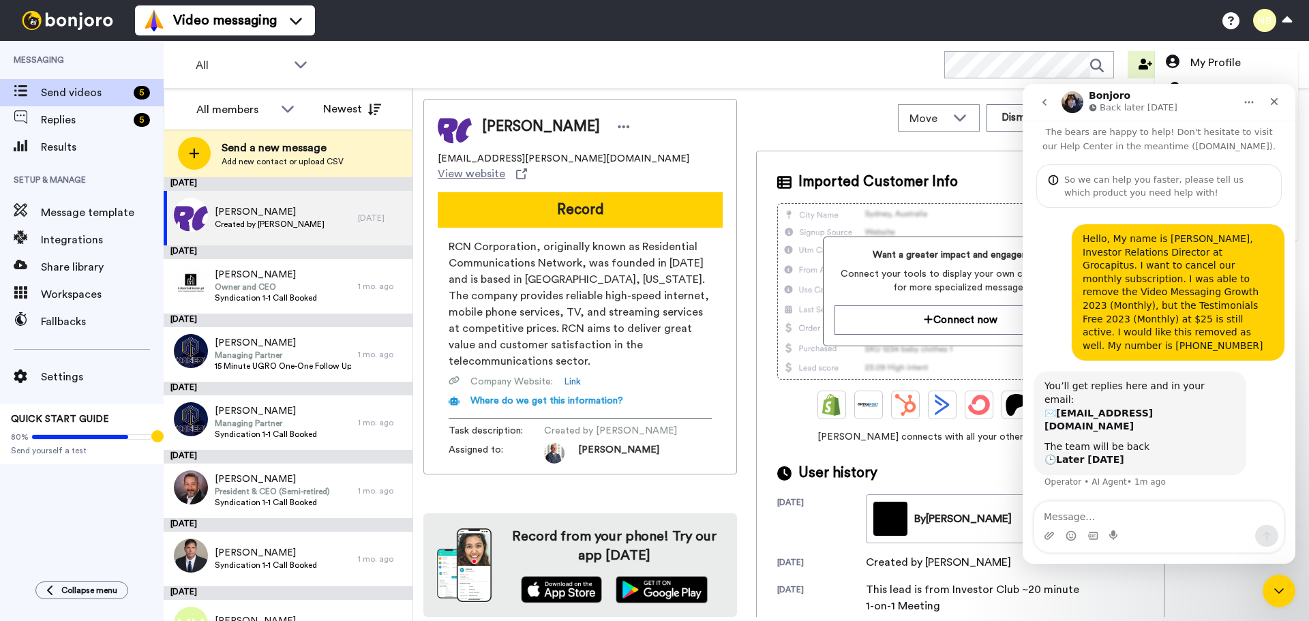
click at [1173, 20] on div "Video messaging Switch to Video messaging Testimonials Settings Discover Help &…" at bounding box center [722, 20] width 1174 height 41
click at [1235, 27] on icon at bounding box center [1231, 20] width 17 height 17
click at [1286, 23] on button at bounding box center [1273, 20] width 52 height 30
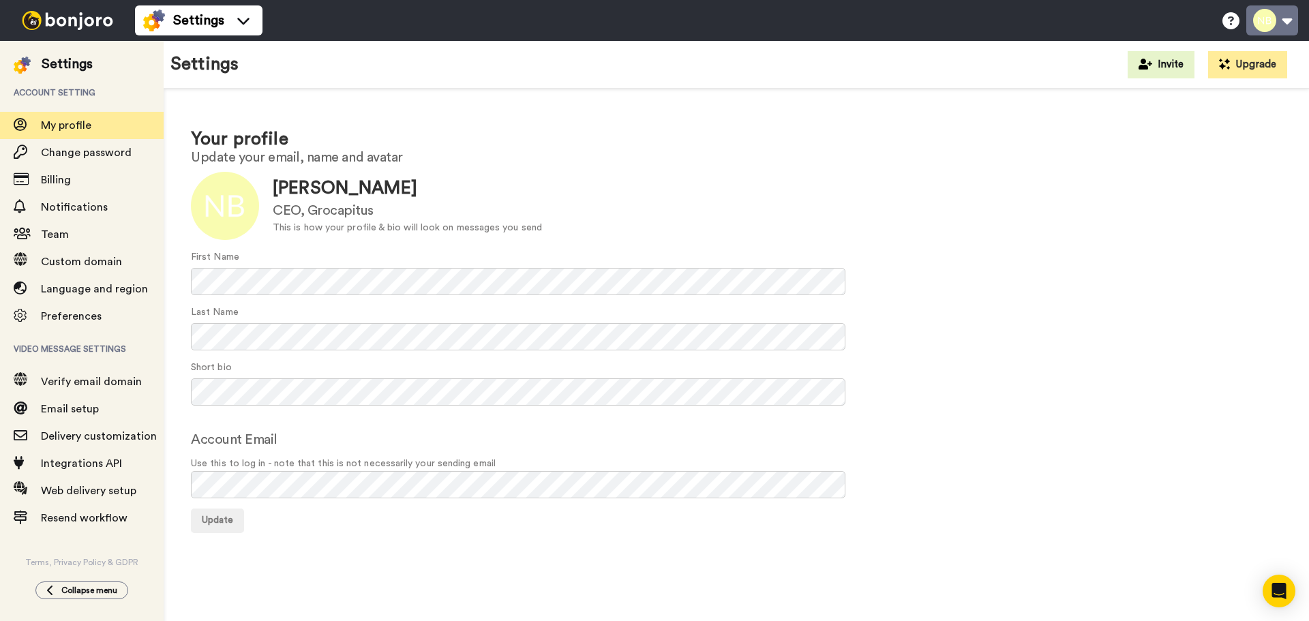
click at [1271, 21] on button at bounding box center [1273, 20] width 52 height 30
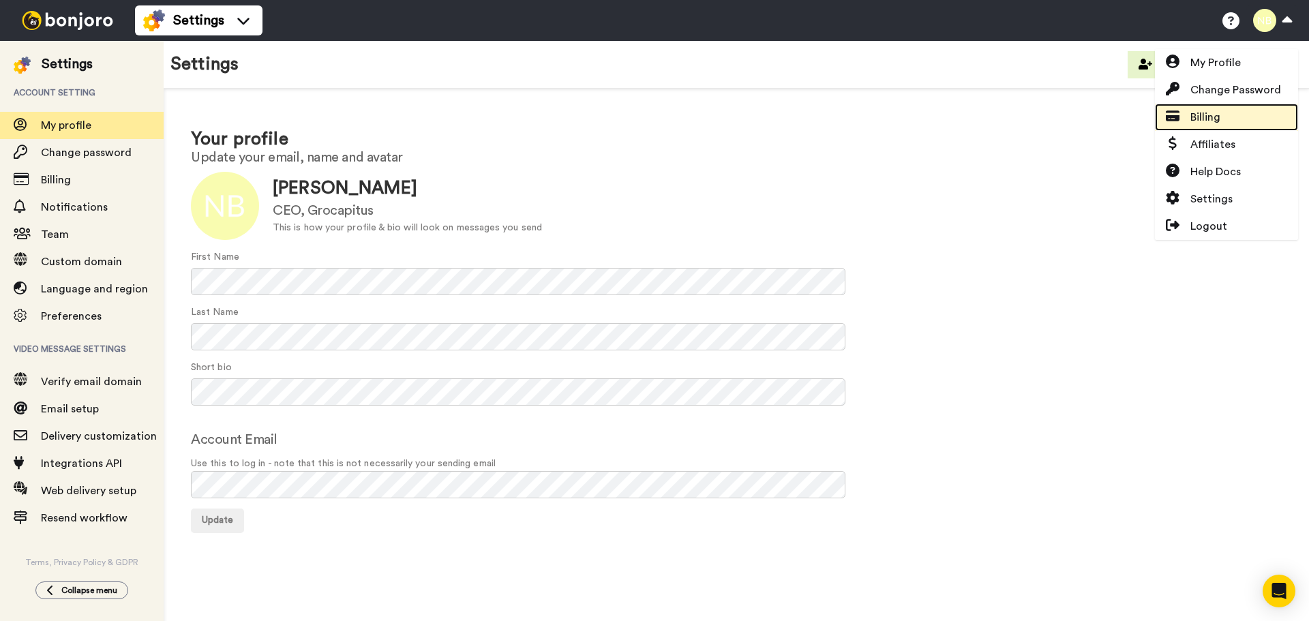
click at [1221, 123] on span "Billing" at bounding box center [1206, 117] width 30 height 16
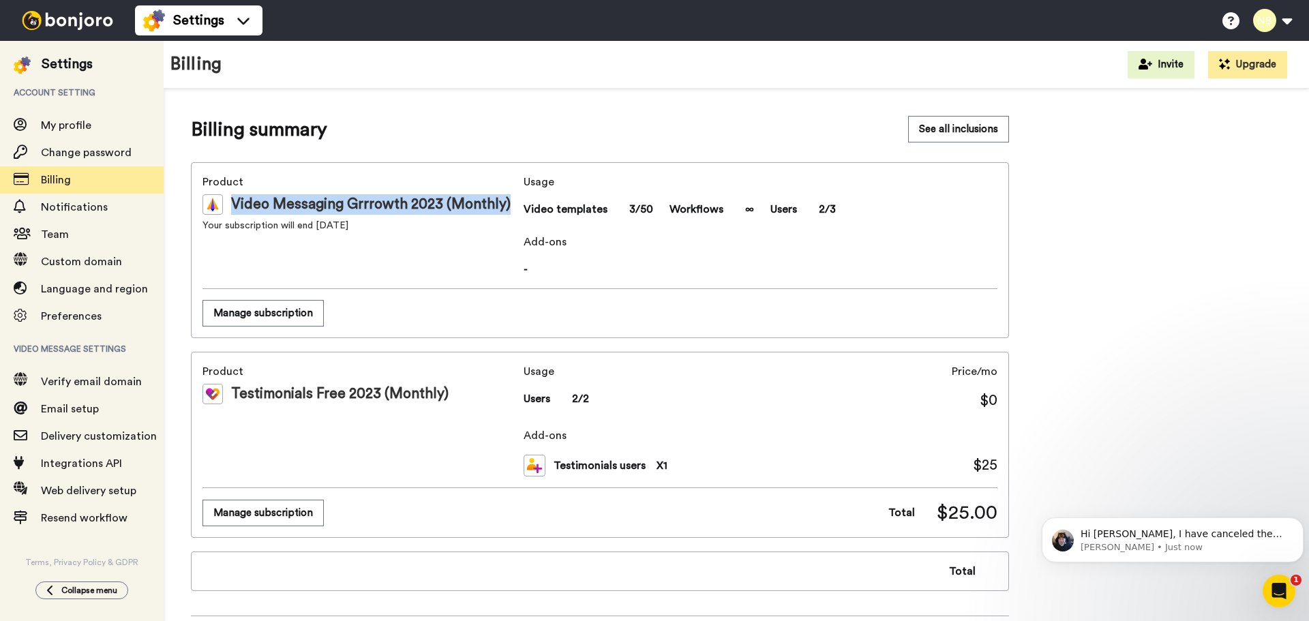
drag, startPoint x: 233, startPoint y: 202, endPoint x: 506, endPoint y: 205, distance: 273.5
click at [506, 205] on div "Video Messaging Grrrowth 2023 (Monthly)" at bounding box center [361, 204] width 316 height 20
drag, startPoint x: 506, startPoint y: 205, endPoint x: 231, endPoint y: 201, distance: 274.9
click at [231, 201] on div "Video Messaging Grrrowth 2023 (Monthly)" at bounding box center [361, 204] width 316 height 20
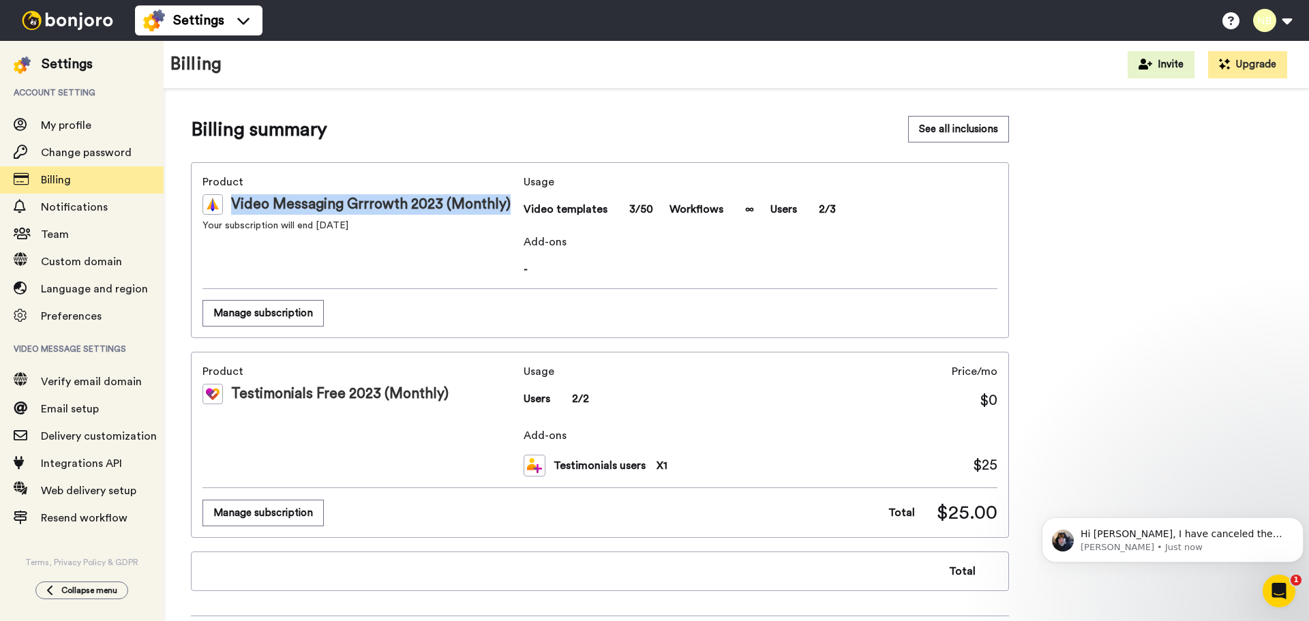
copy div "Video Messaging Grrrowth 2023 (Monthly)"
click at [449, 391] on div "Testimonials Free 2023 (Monthly)" at bounding box center [361, 394] width 316 height 20
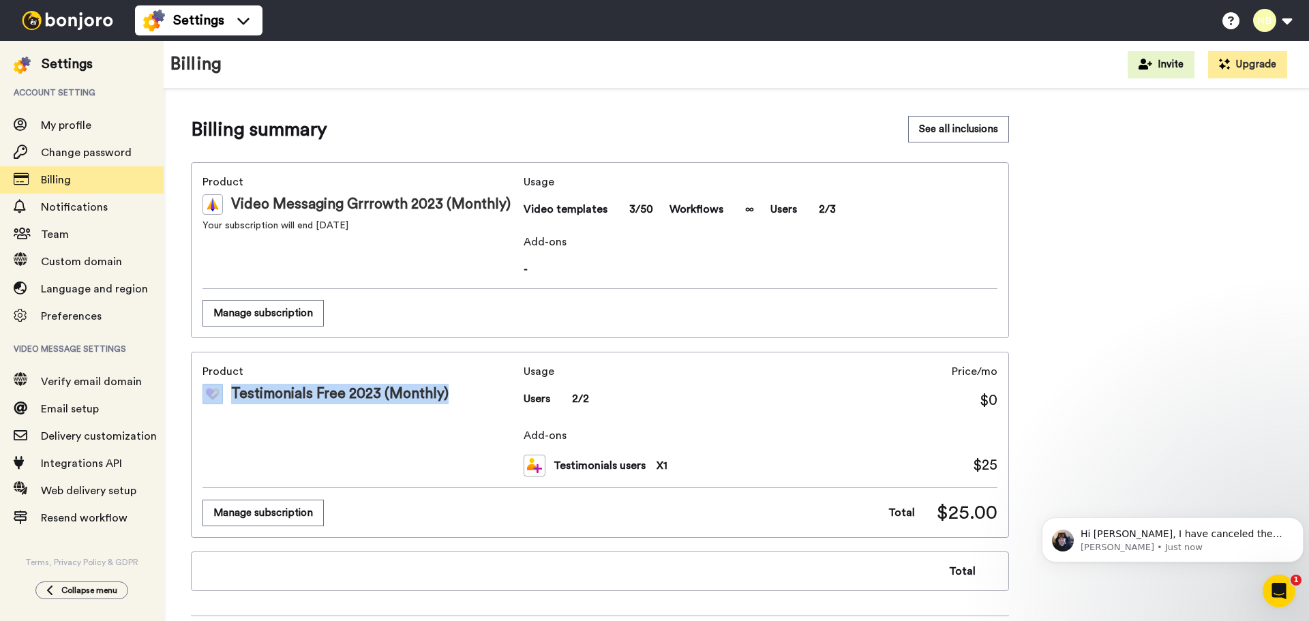
drag, startPoint x: 448, startPoint y: 391, endPoint x: 443, endPoint y: 398, distance: 8.7
click at [443, 398] on div "Testimonials Free 2023 (Monthly)" at bounding box center [361, 394] width 316 height 20
copy div "Testimonials Free 2023 (Monthly)"
click at [1209, 537] on span "Hi [PERSON_NAME], I have canceled the subscription at the end of this billing r…" at bounding box center [1182, 541] width 202 height 25
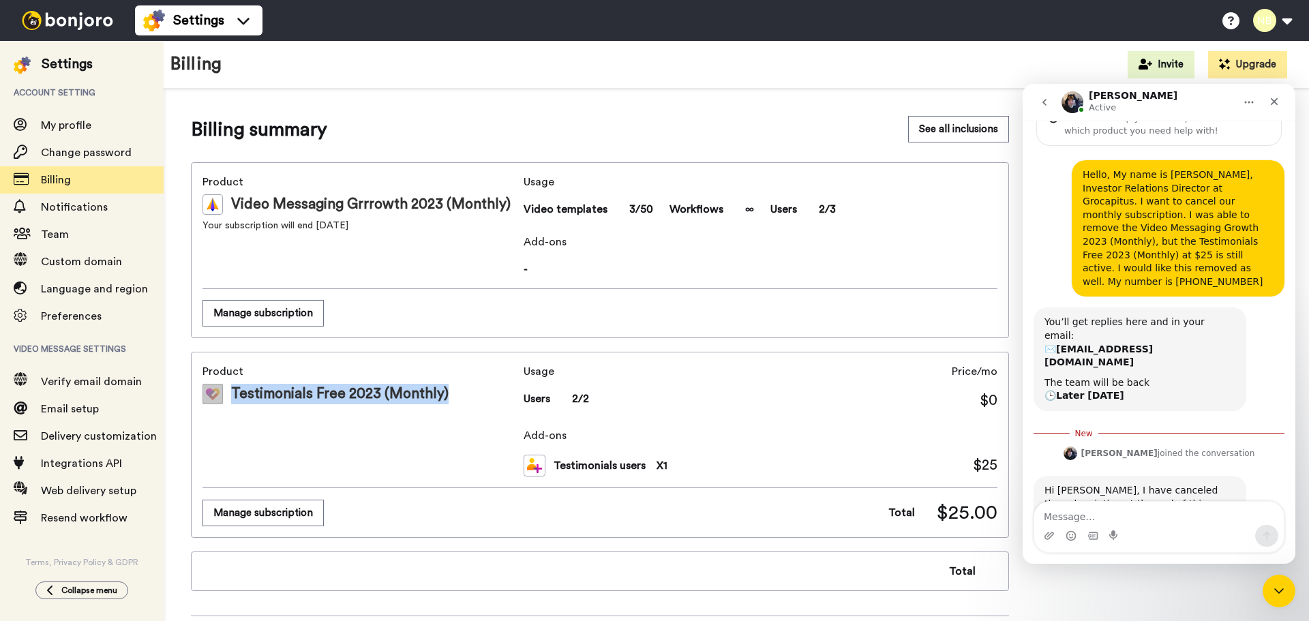
scroll to position [76, 0]
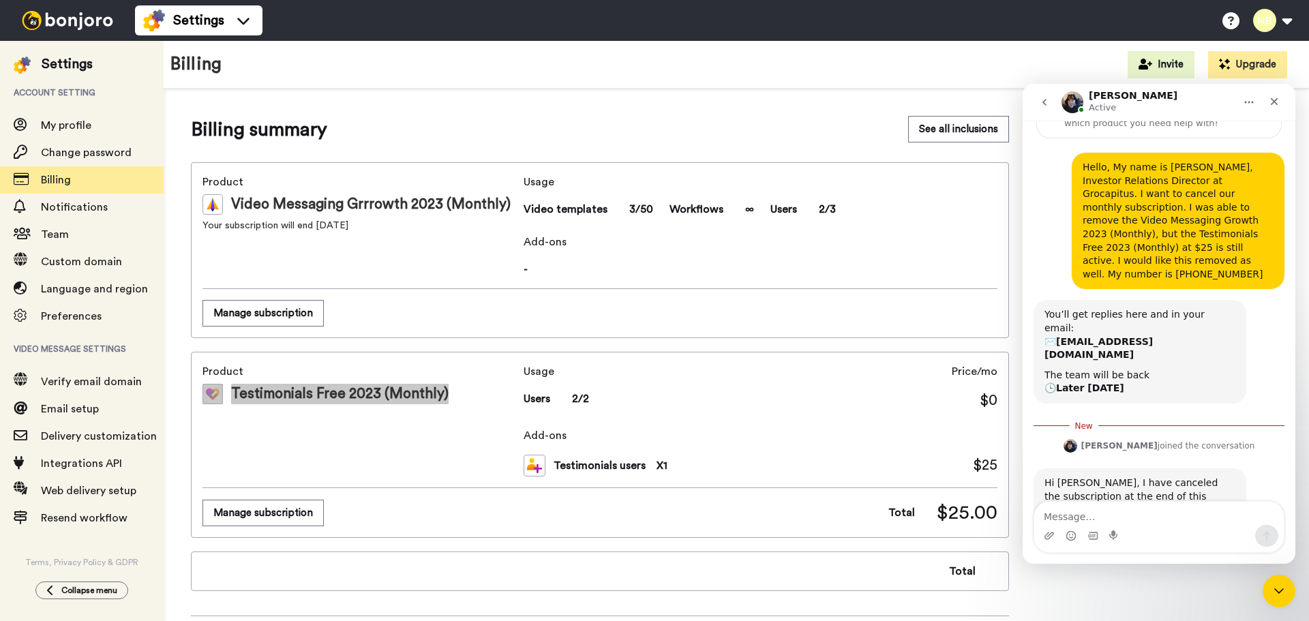
click at [1140, 524] on textarea "Message…" at bounding box center [1160, 513] width 250 height 23
type textarea "awesome, thank you!"
